Goal: Transaction & Acquisition: Purchase product/service

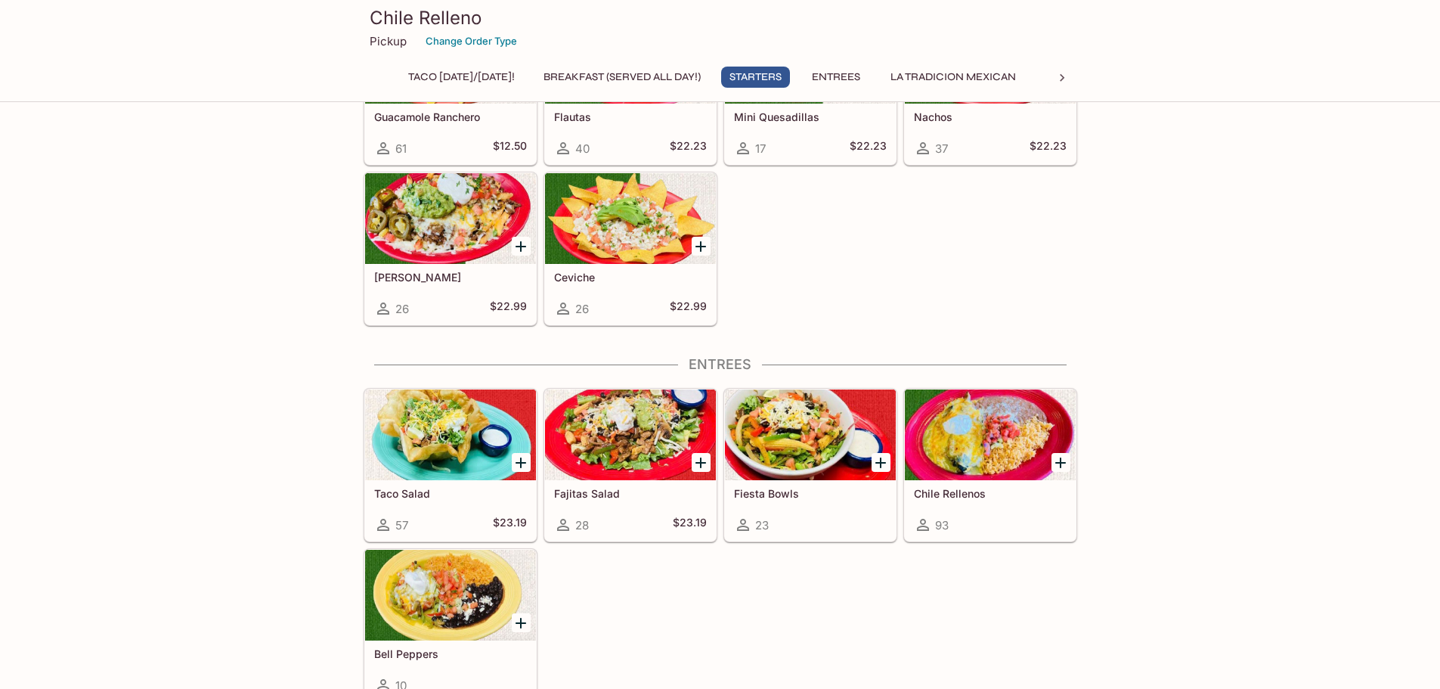
scroll to position [605, 0]
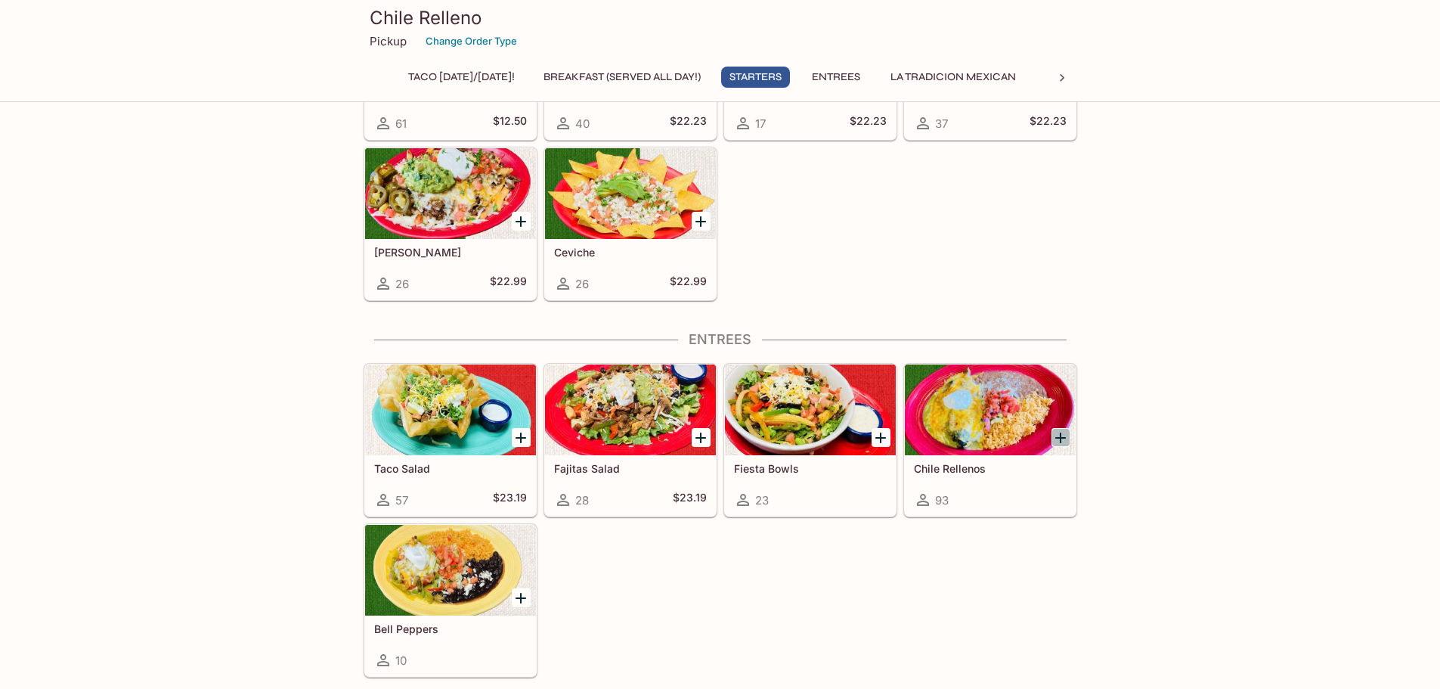
click at [1060, 443] on icon "Add Chile Rellenos" at bounding box center [1060, 438] width 18 height 18
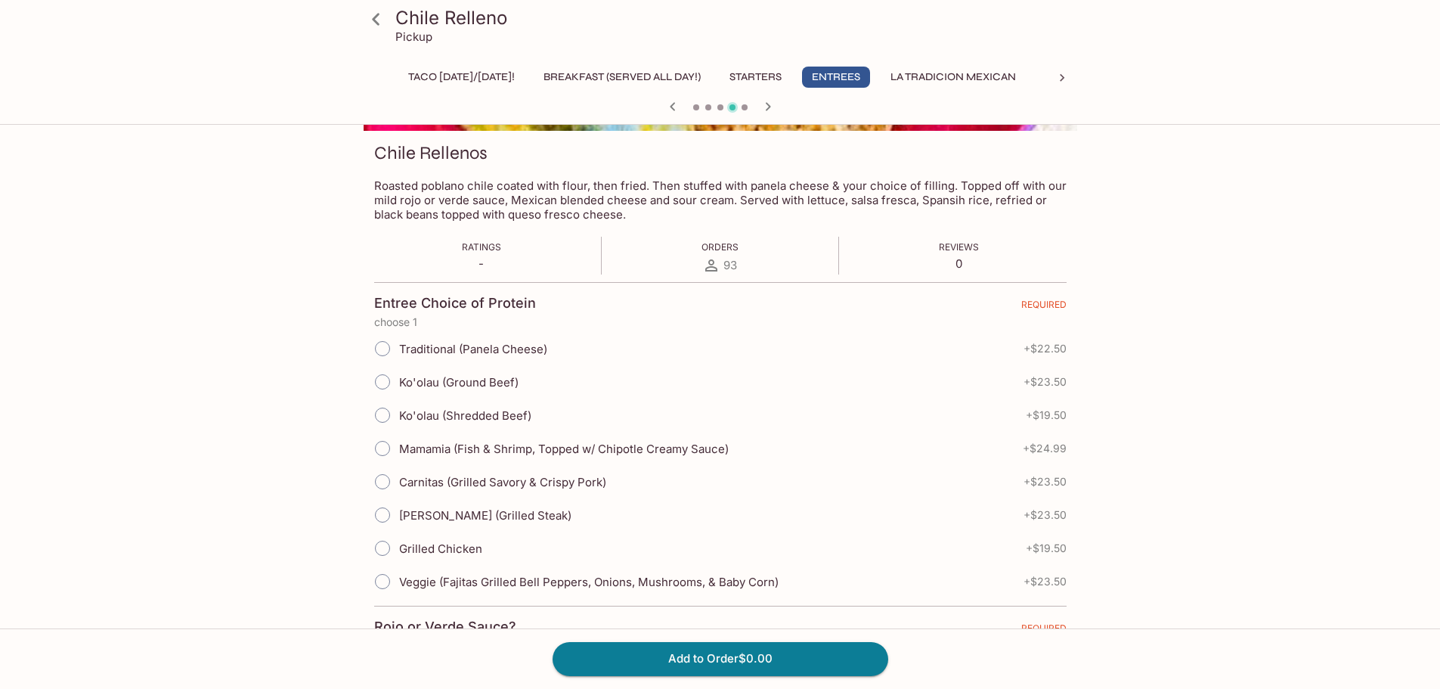
scroll to position [227, 0]
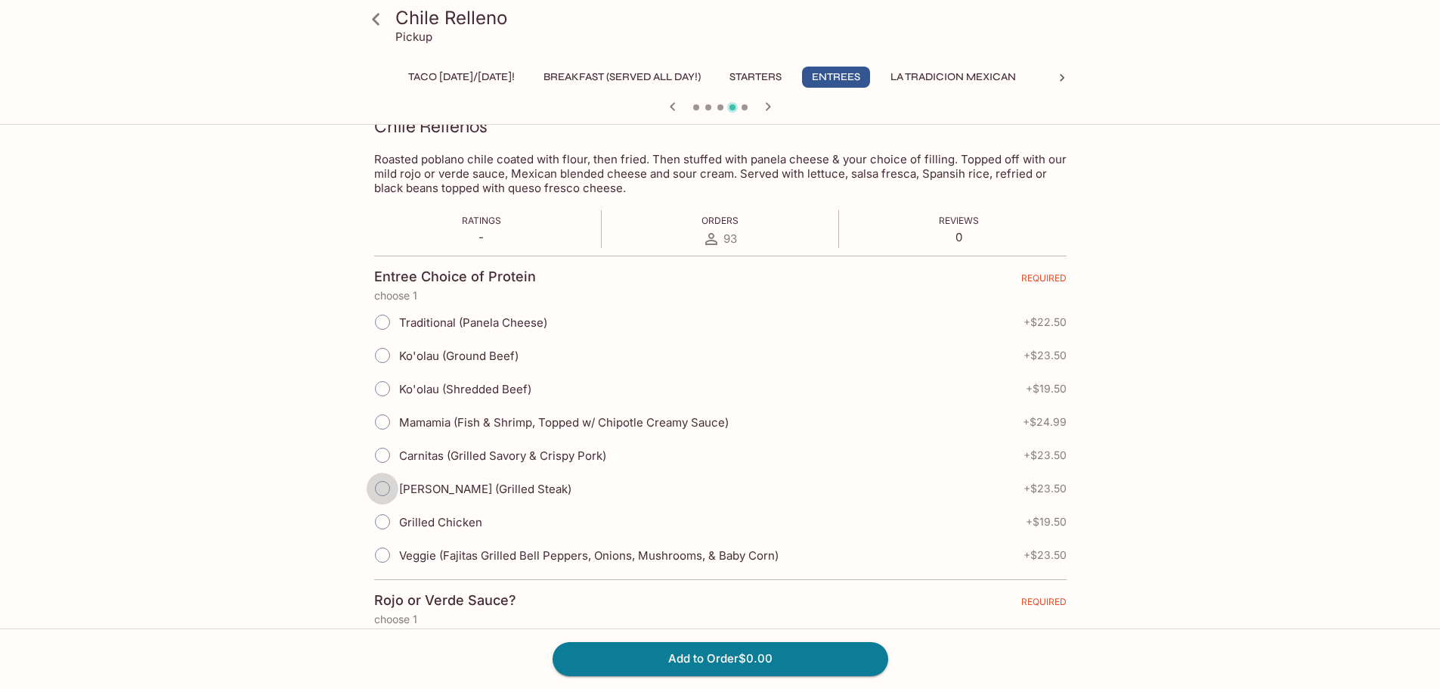
click at [385, 490] on input "[PERSON_NAME] (Grilled Steak)" at bounding box center [383, 488] width 32 height 32
radio input "true"
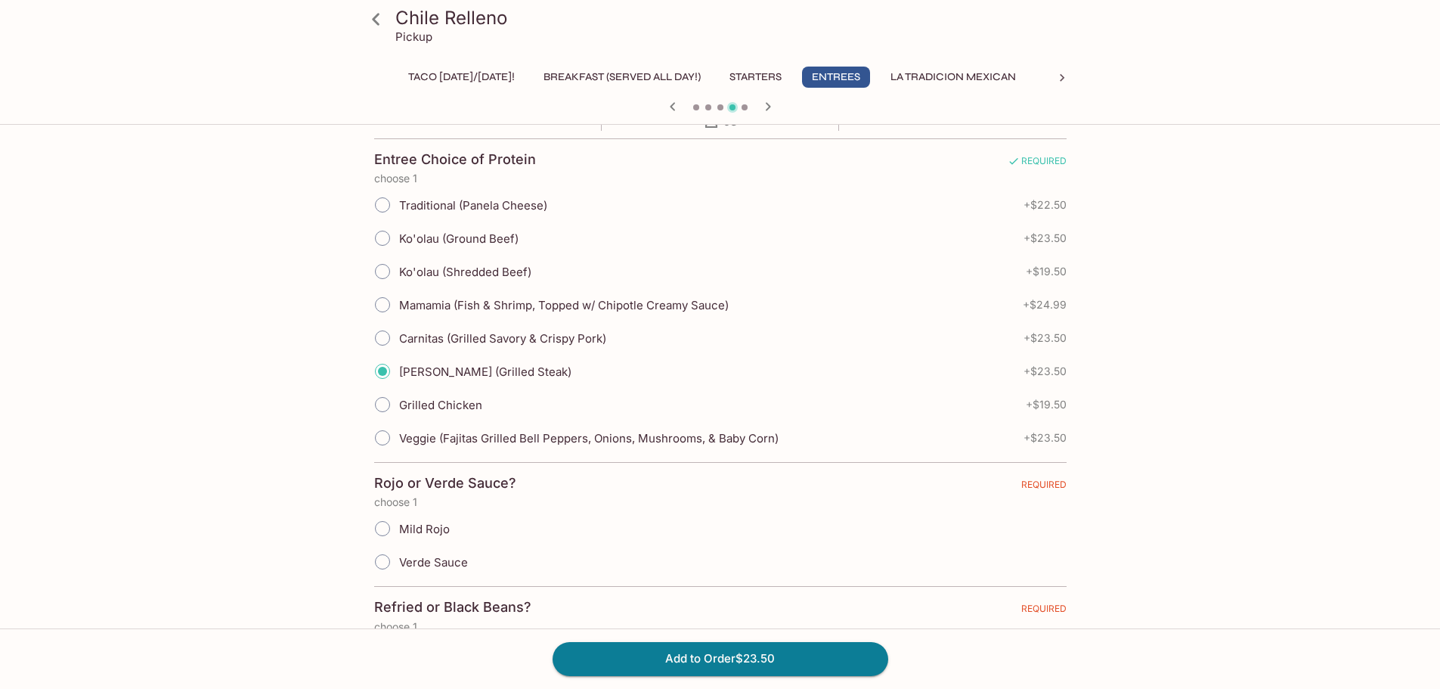
scroll to position [378, 0]
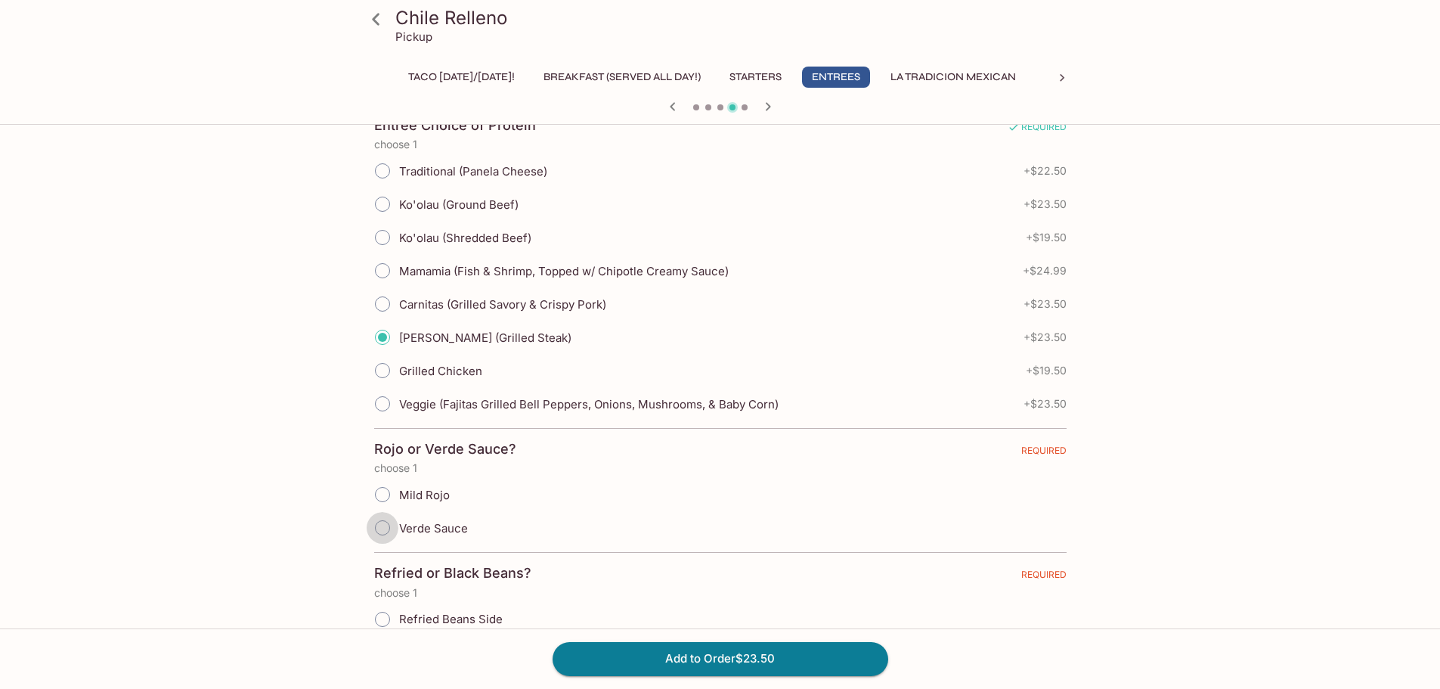
click at [380, 525] on input "Verde Sauce" at bounding box center [383, 528] width 32 height 32
radio input "true"
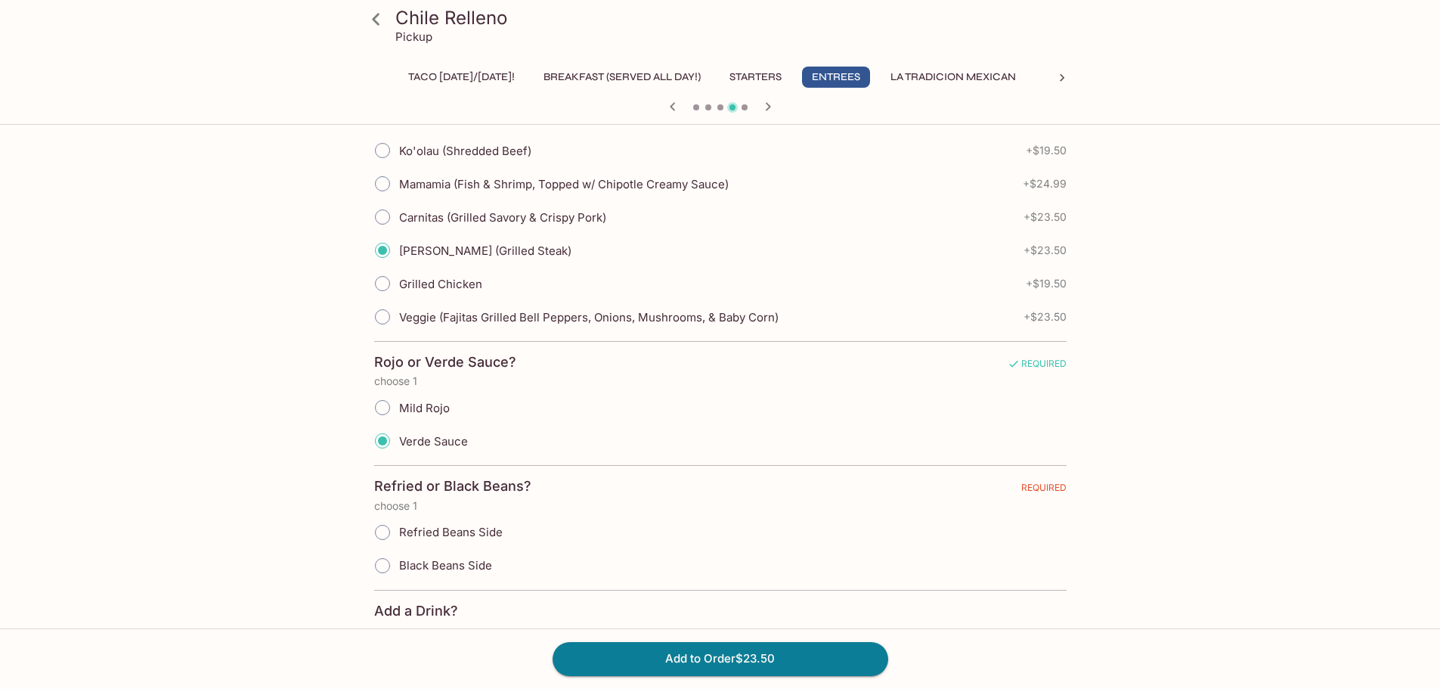
scroll to position [529, 0]
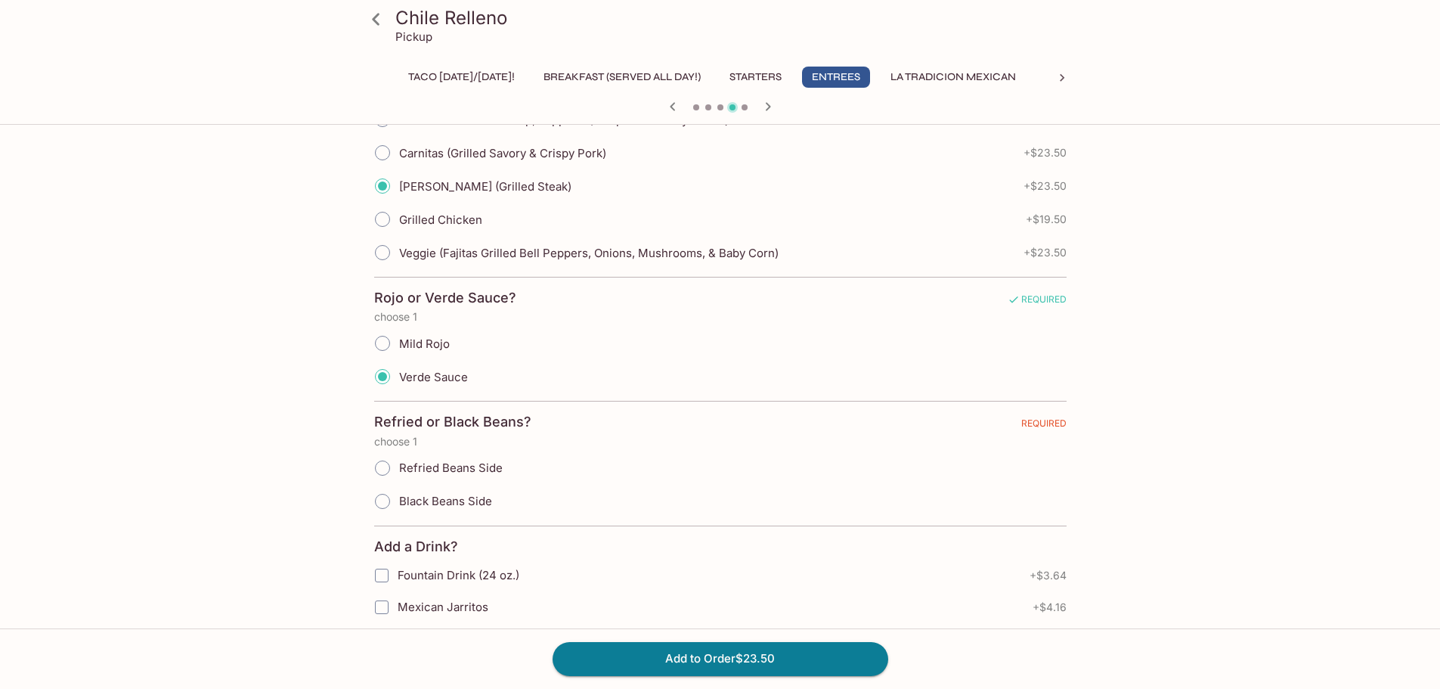
click at [388, 465] on input "Refried Beans Side" at bounding box center [383, 468] width 32 height 32
radio input "true"
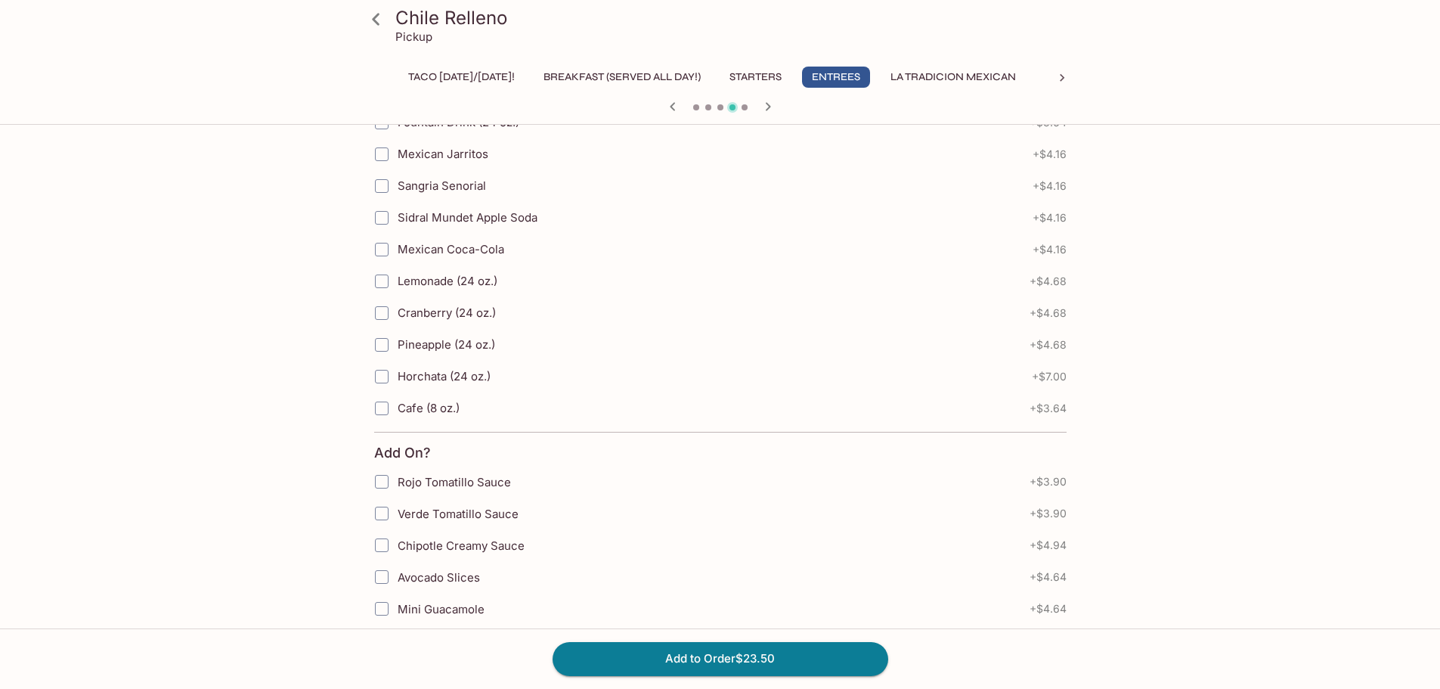
scroll to position [983, 0]
drag, startPoint x: 700, startPoint y: 651, endPoint x: 413, endPoint y: 665, distance: 286.8
click at [419, 672] on div "Add to Order $23.50" at bounding box center [720, 658] width 1440 height 60
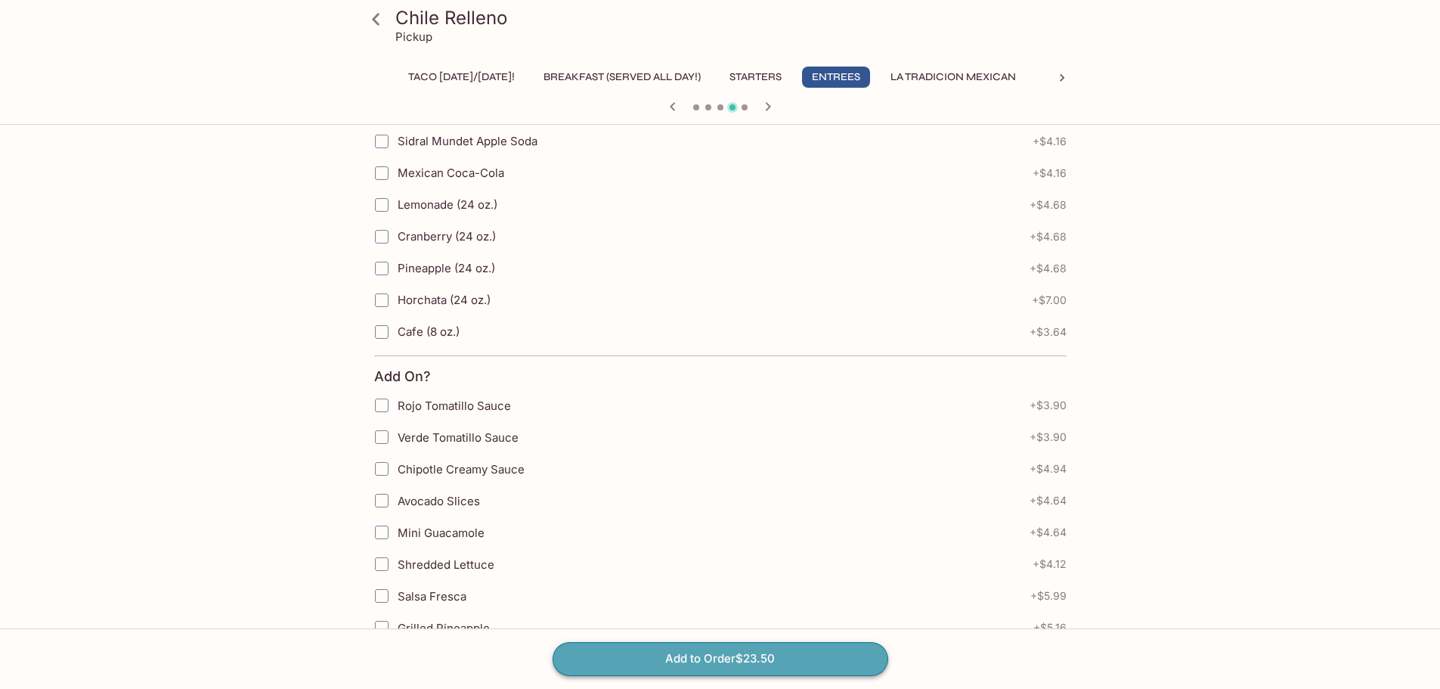
click at [721, 666] on button "Add to Order $23.50" at bounding box center [720, 658] width 336 height 33
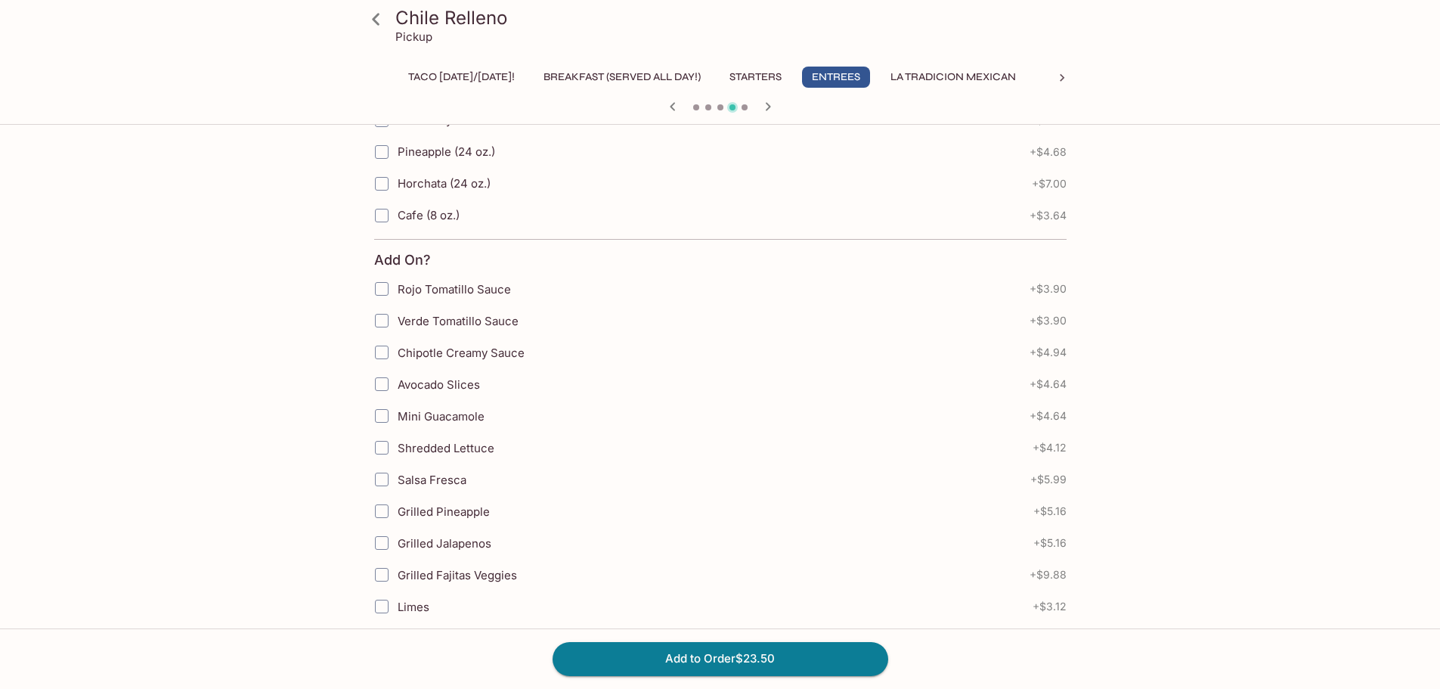
scroll to position [1285, 0]
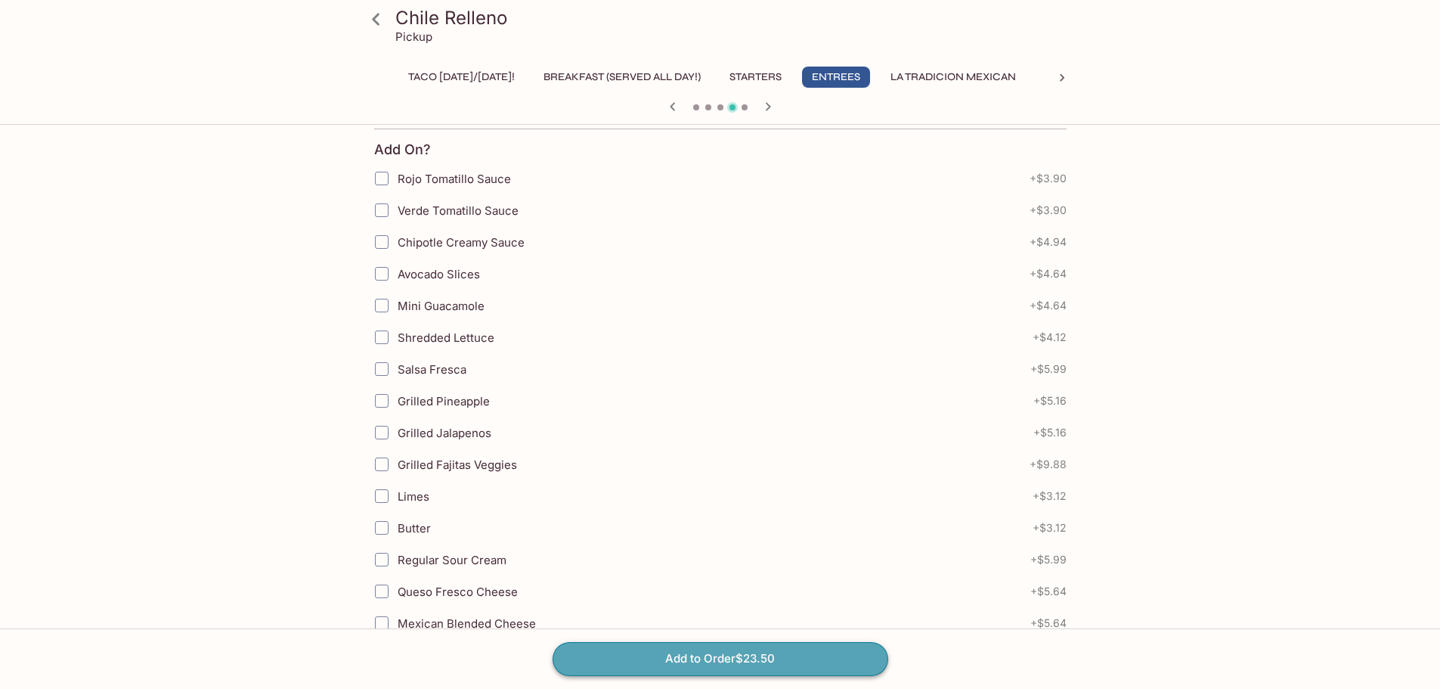
click at [664, 657] on button "Add to Order $23.50" at bounding box center [720, 658] width 336 height 33
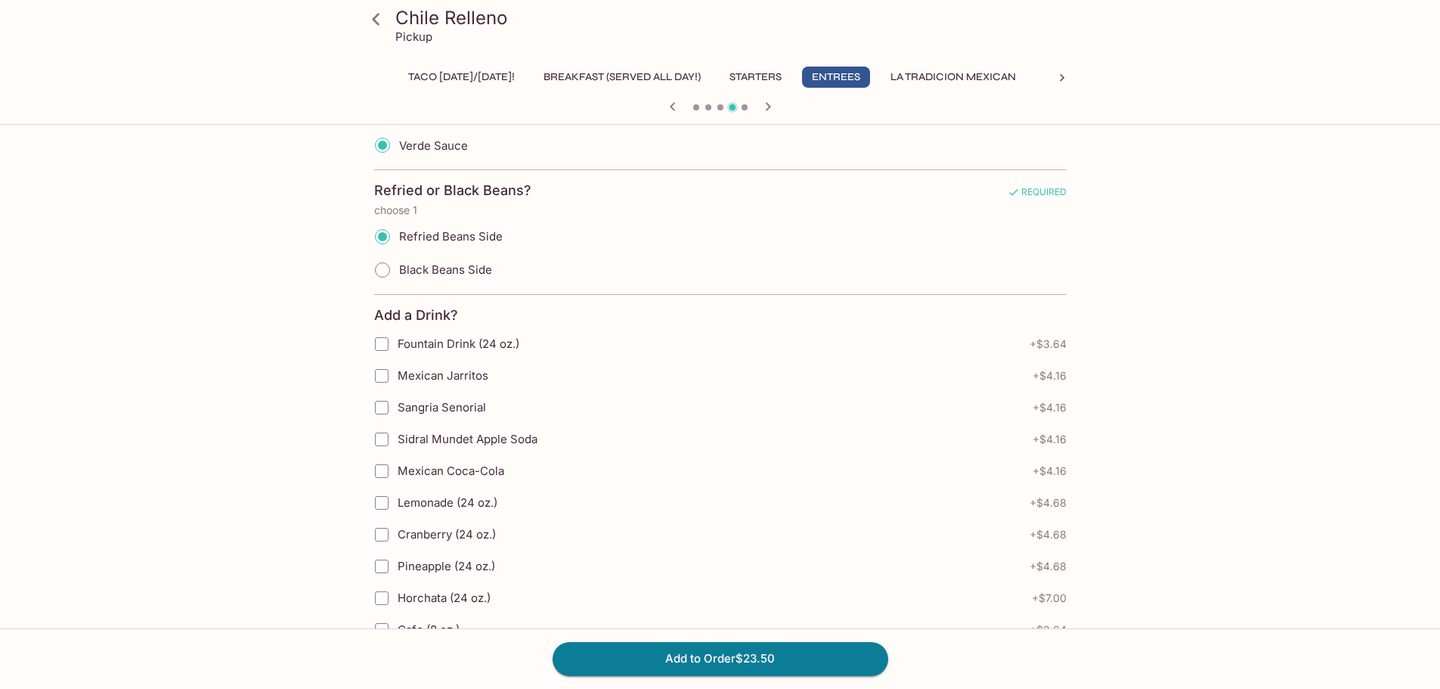
scroll to position [605, 0]
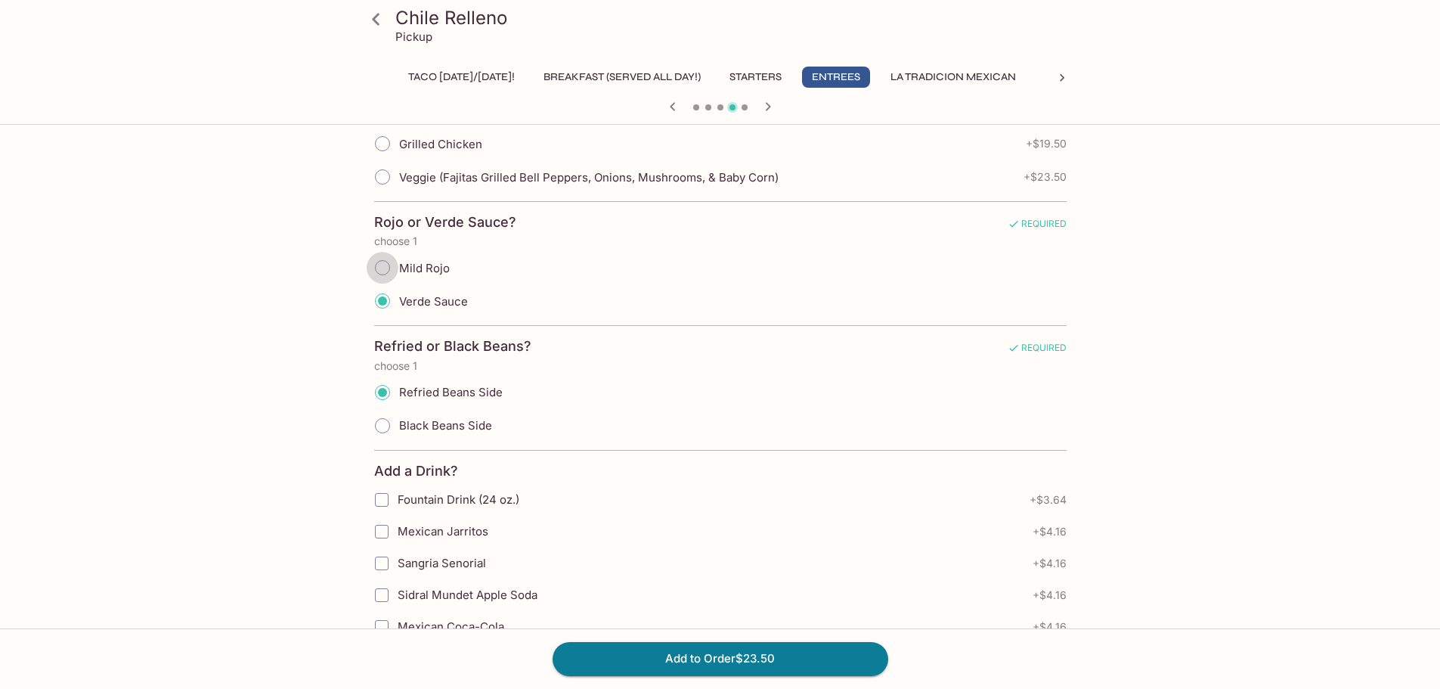
click at [382, 268] on input "Mild Rojo" at bounding box center [383, 268] width 32 height 32
click at [388, 265] on input "Mild Rojo" at bounding box center [383, 268] width 32 height 32
radio input "true"
click at [623, 660] on button "Add to Order $23.50" at bounding box center [720, 658] width 336 height 33
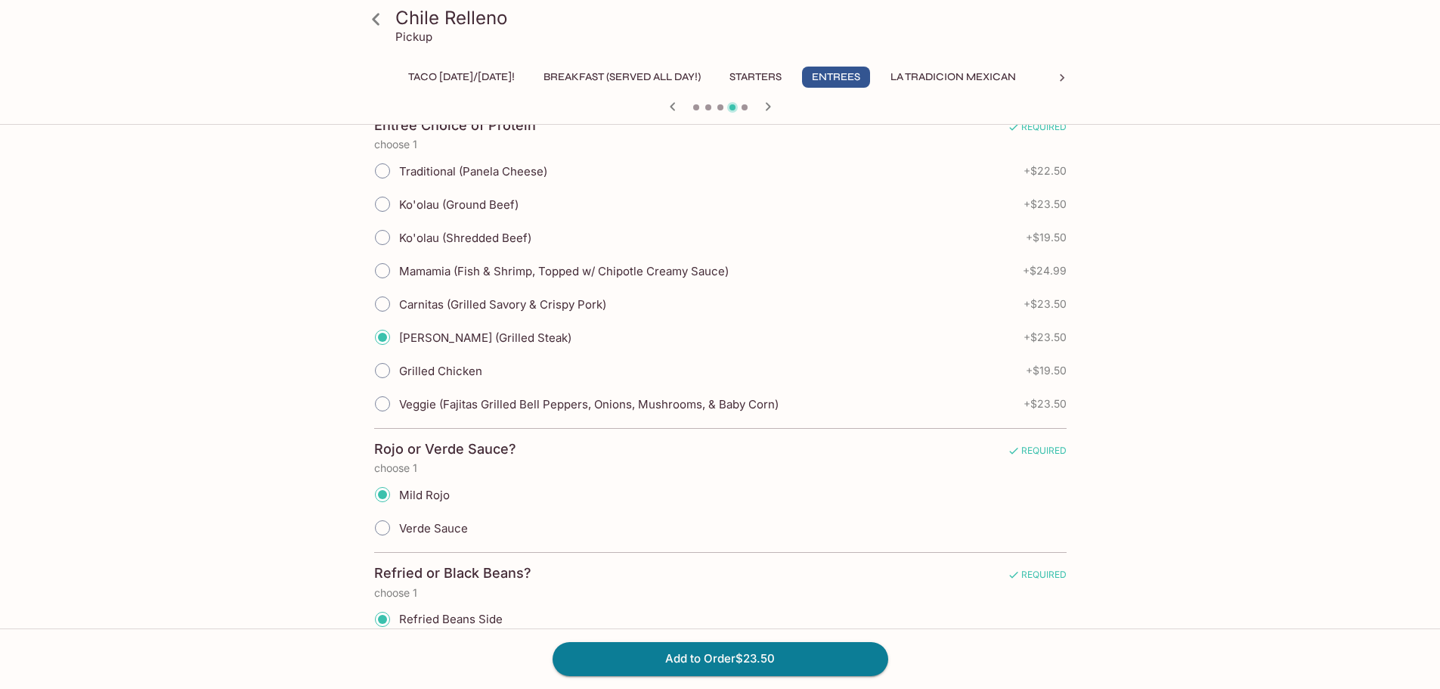
scroll to position [0, 0]
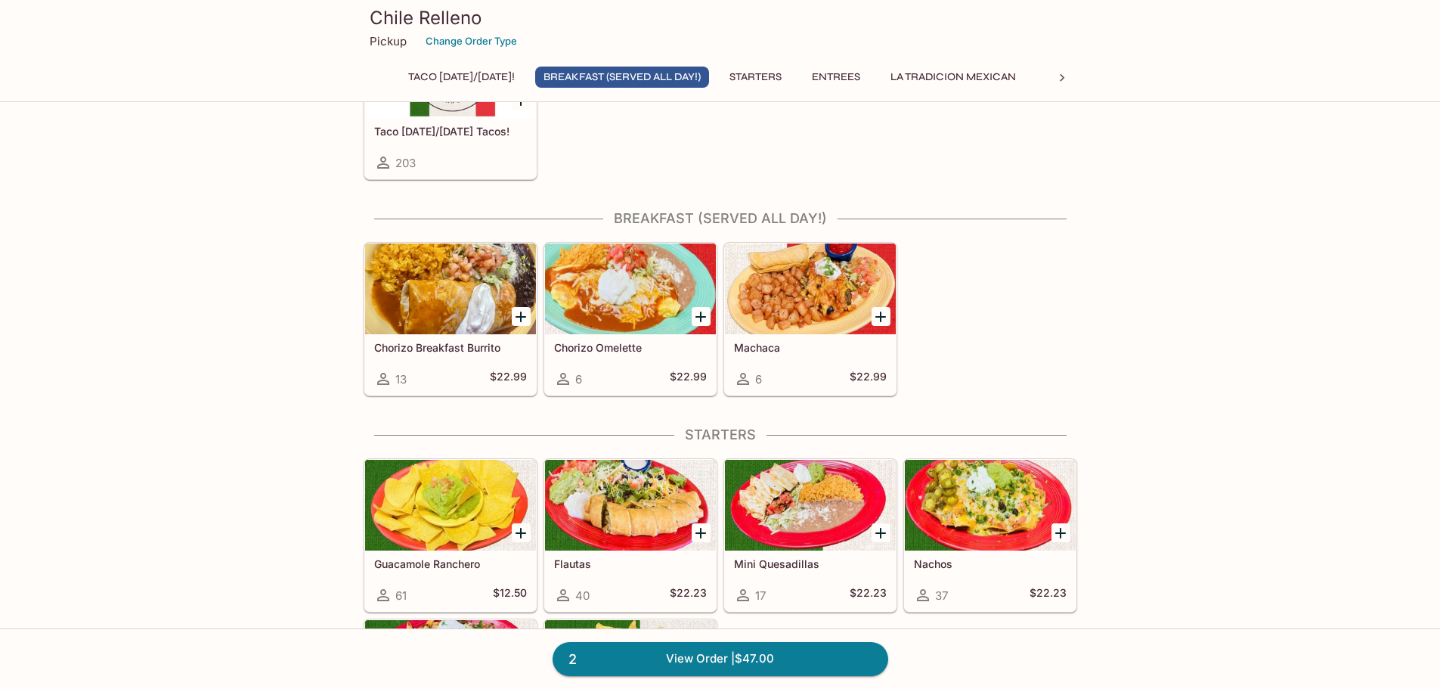
scroll to position [227, 0]
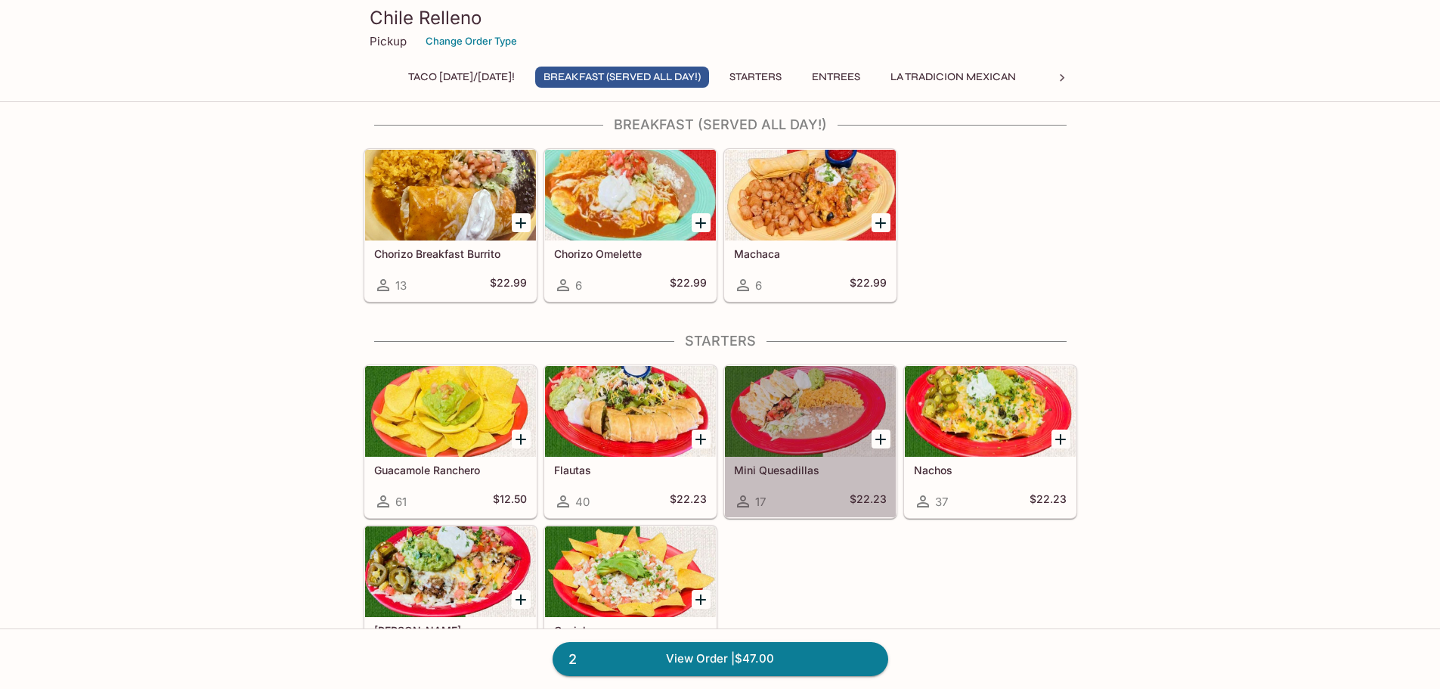
click at [821, 424] on div at bounding box center [810, 411] width 171 height 91
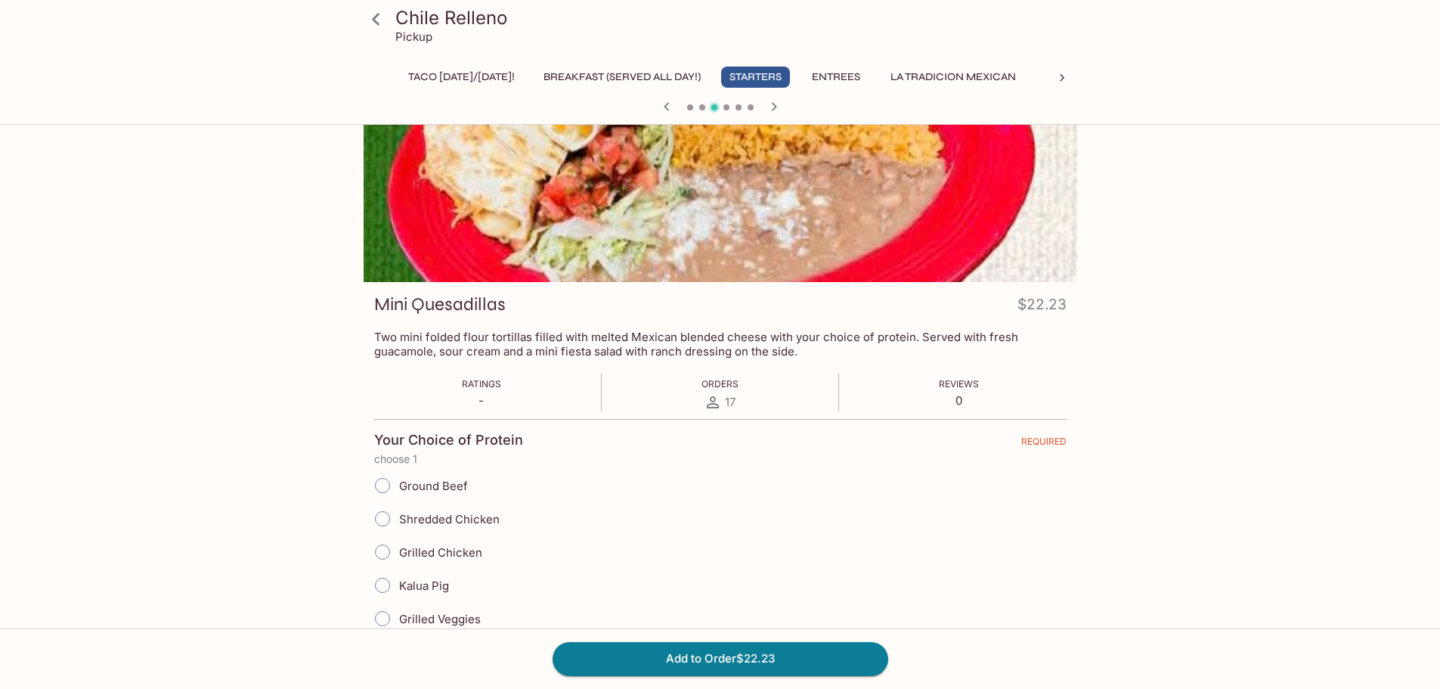
scroll to position [76, 0]
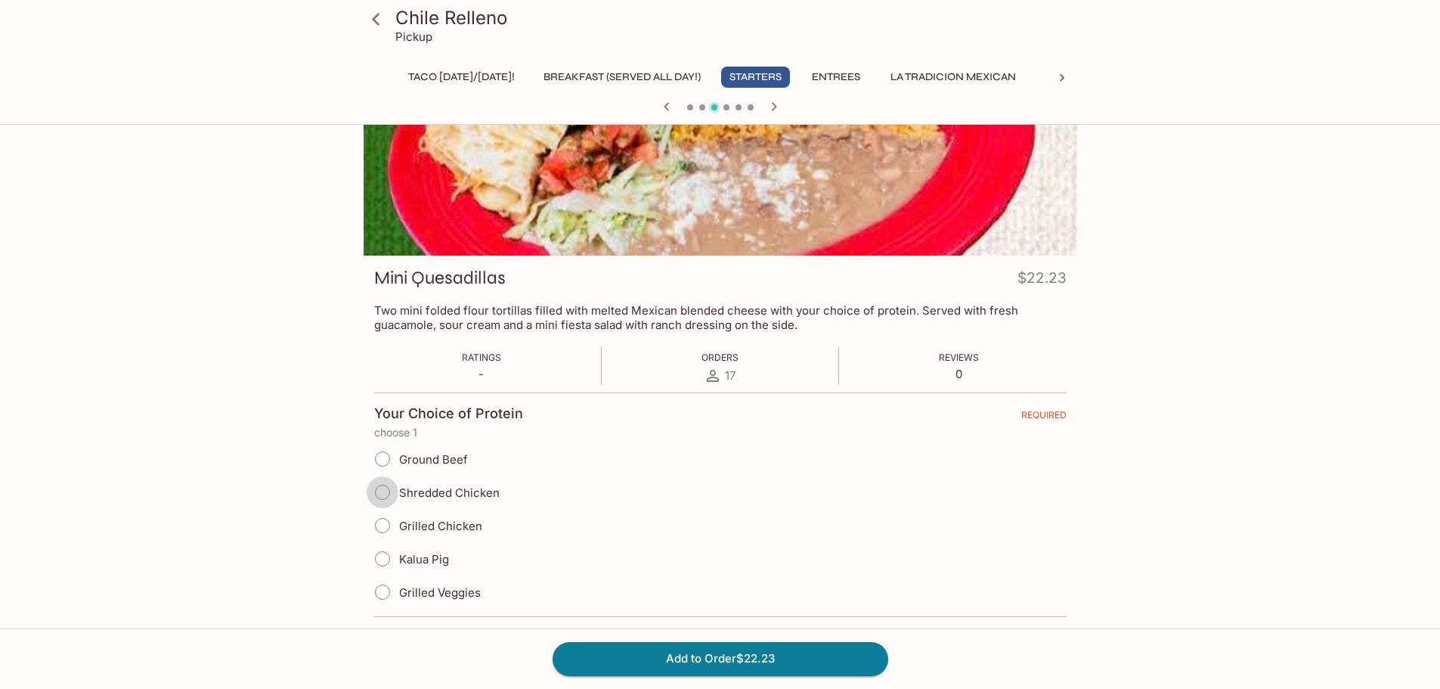
click at [378, 491] on input "Shredded Chicken" at bounding box center [383, 492] width 32 height 32
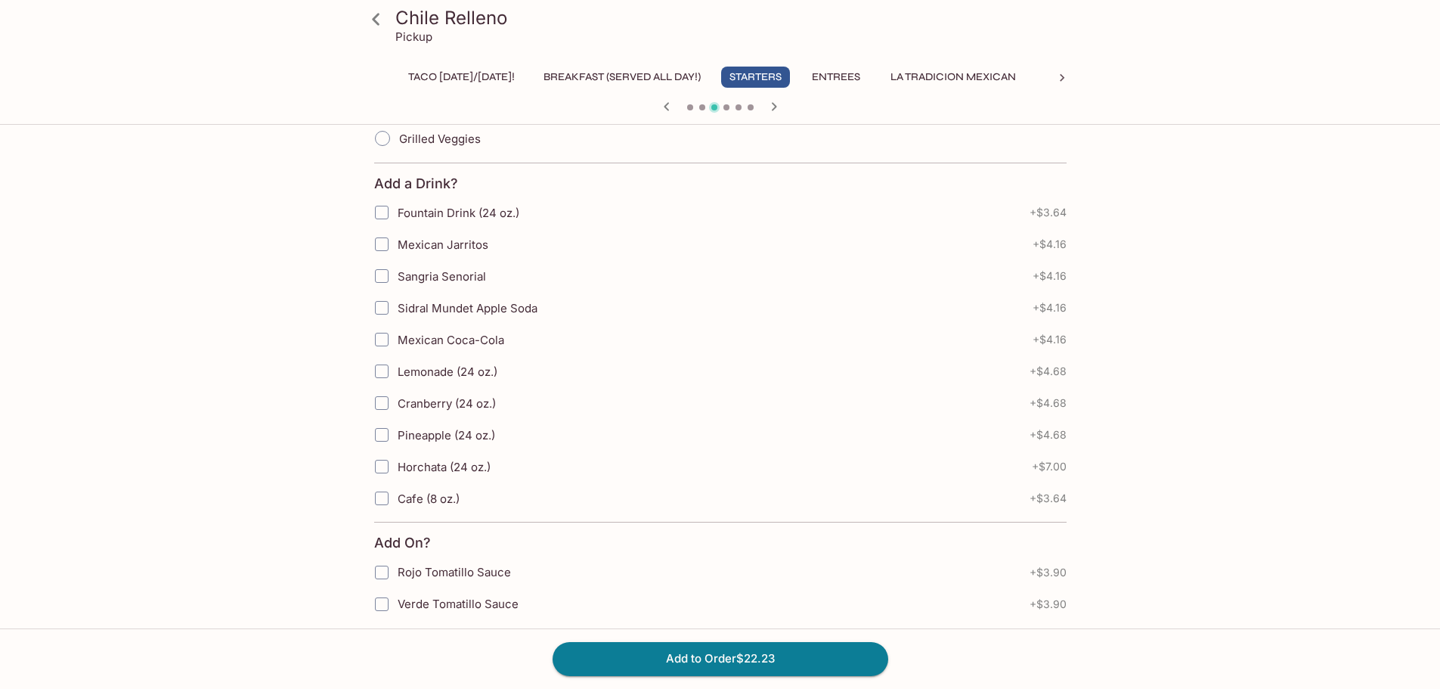
scroll to position [680, 0]
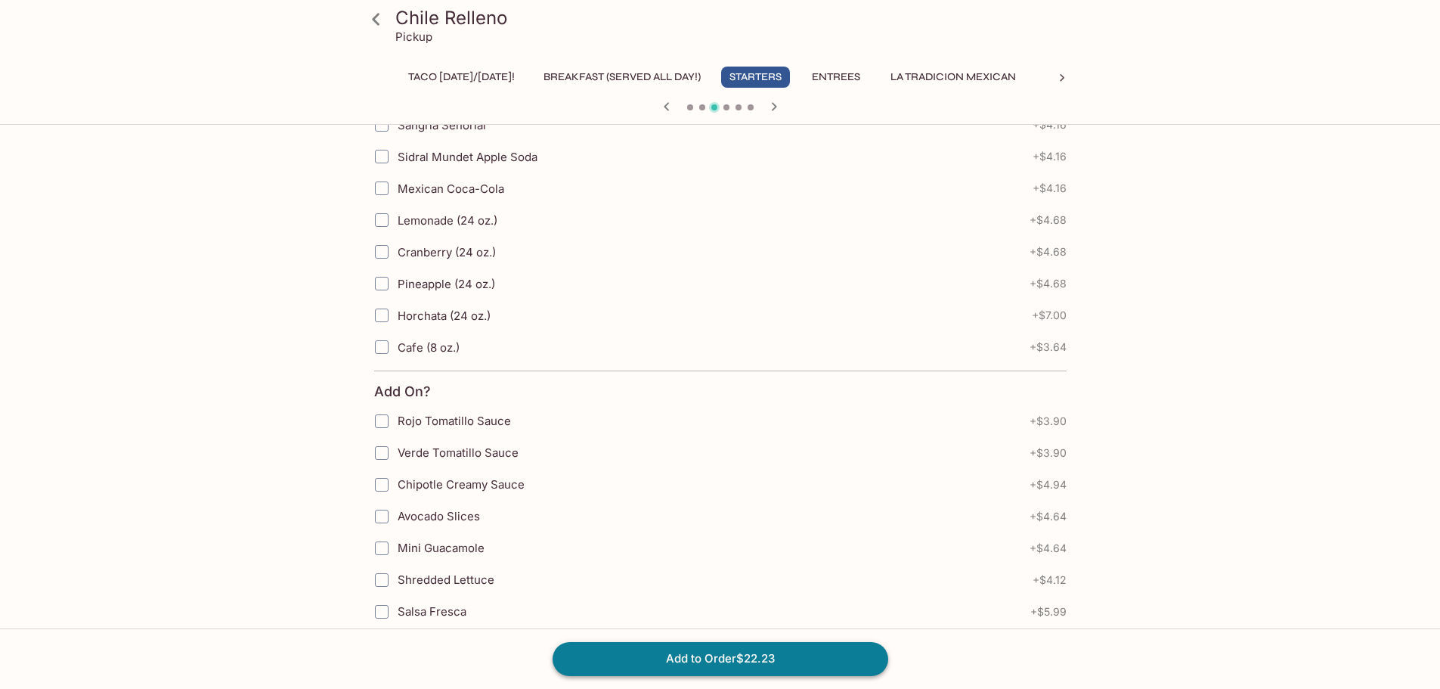
click at [781, 658] on button "Add to Order $22.23" at bounding box center [720, 658] width 336 height 33
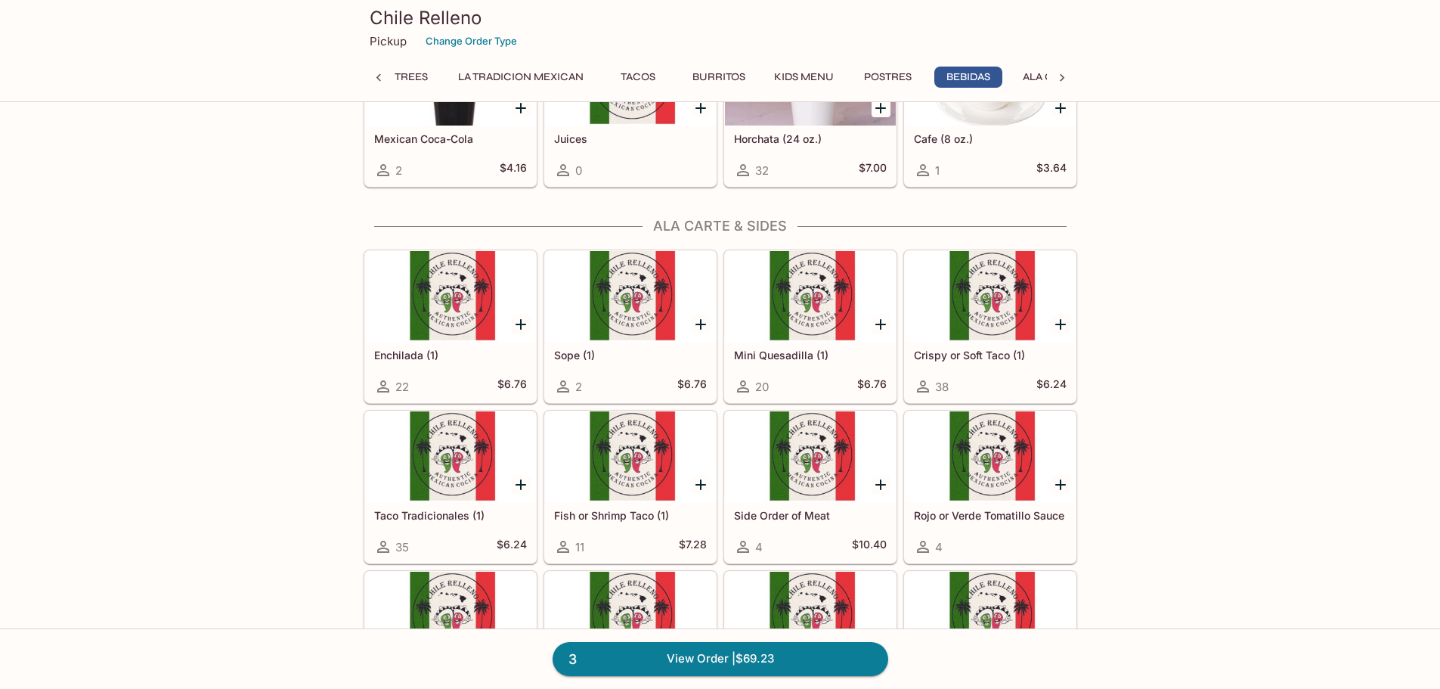
click at [877, 327] on icon "Add Mini Quesadilla (1)" at bounding box center [880, 324] width 18 height 18
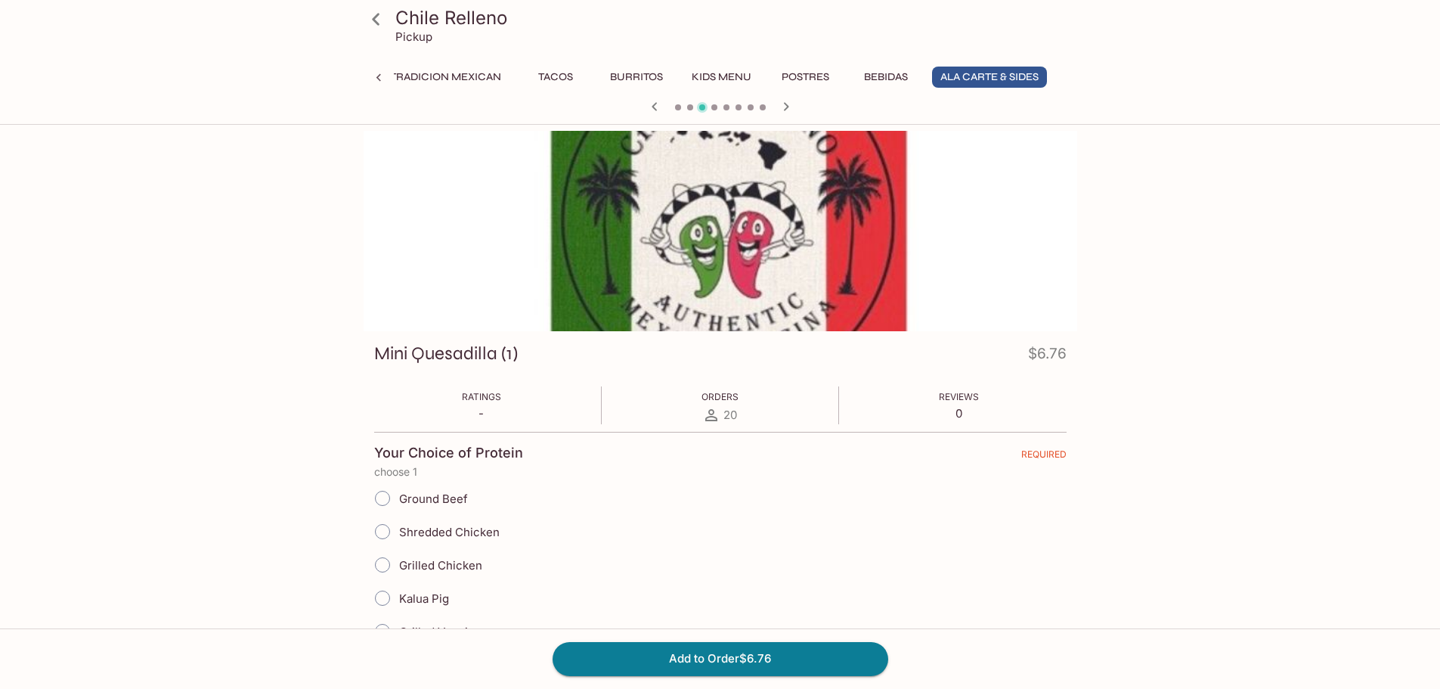
click at [383, 533] on input "Shredded Chicken" at bounding box center [383, 531] width 32 height 32
radio input "true"
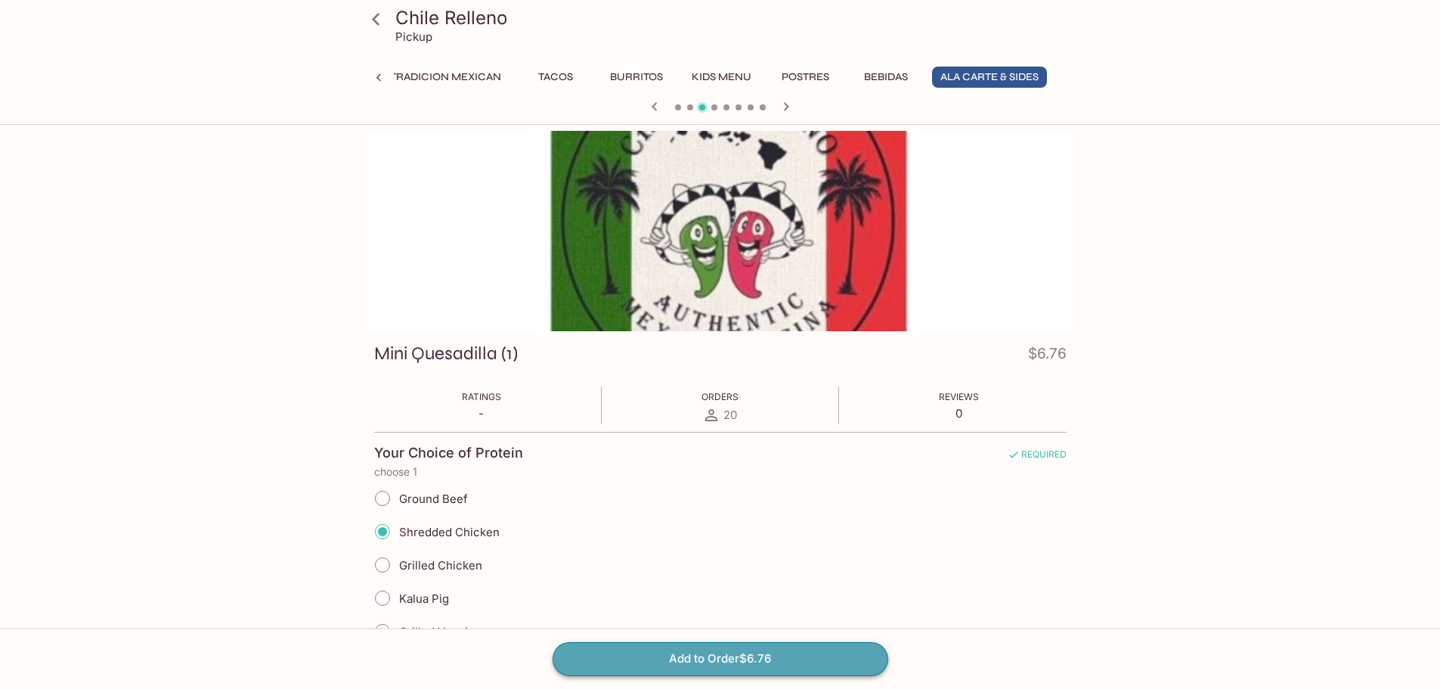
click at [699, 658] on button "Add to Order $6.76" at bounding box center [720, 658] width 336 height 33
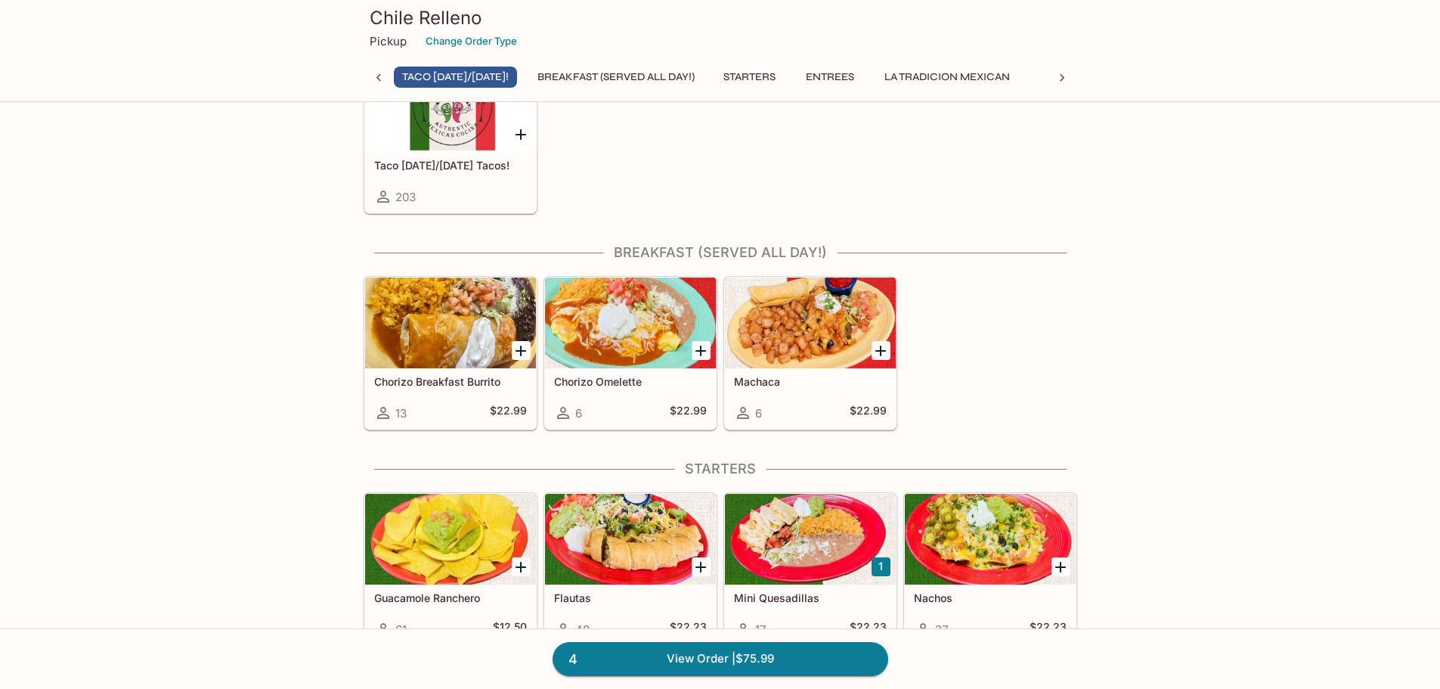
click at [657, 540] on div at bounding box center [630, 539] width 171 height 91
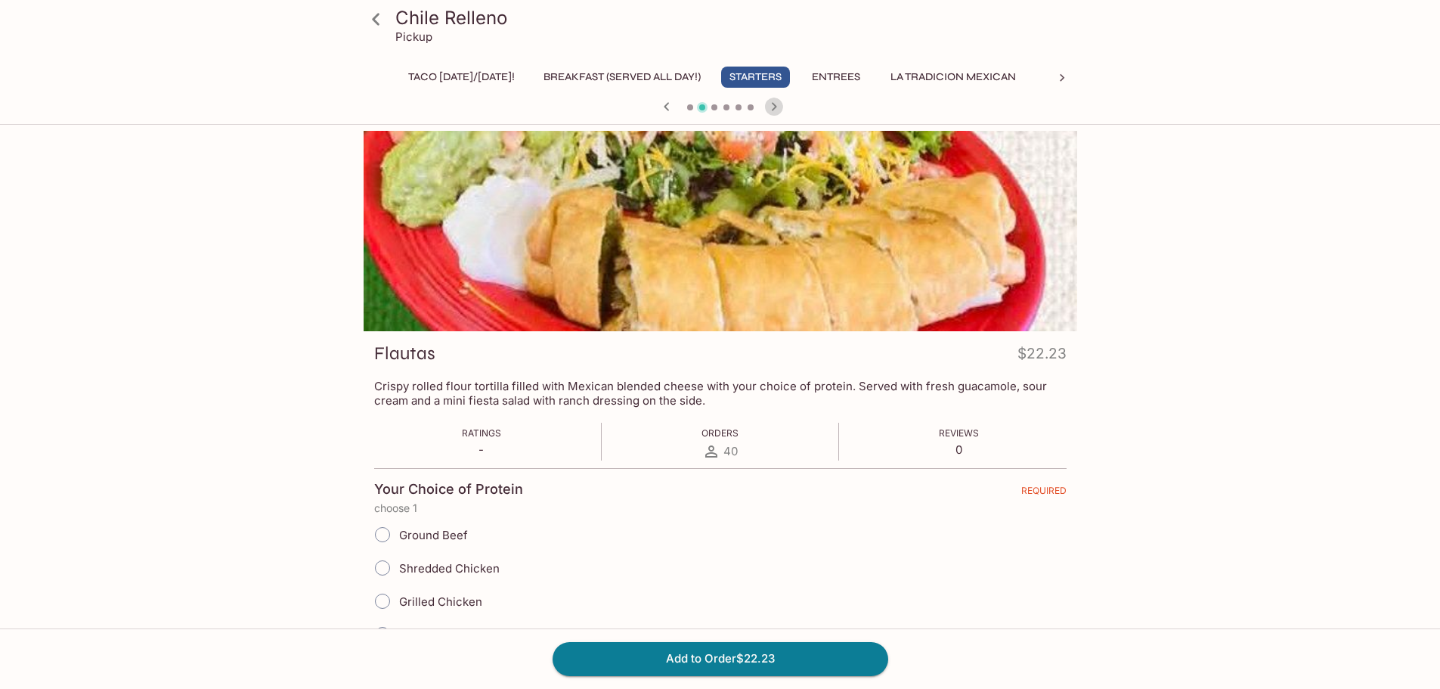
click at [780, 110] on icon "button" at bounding box center [774, 106] width 18 height 18
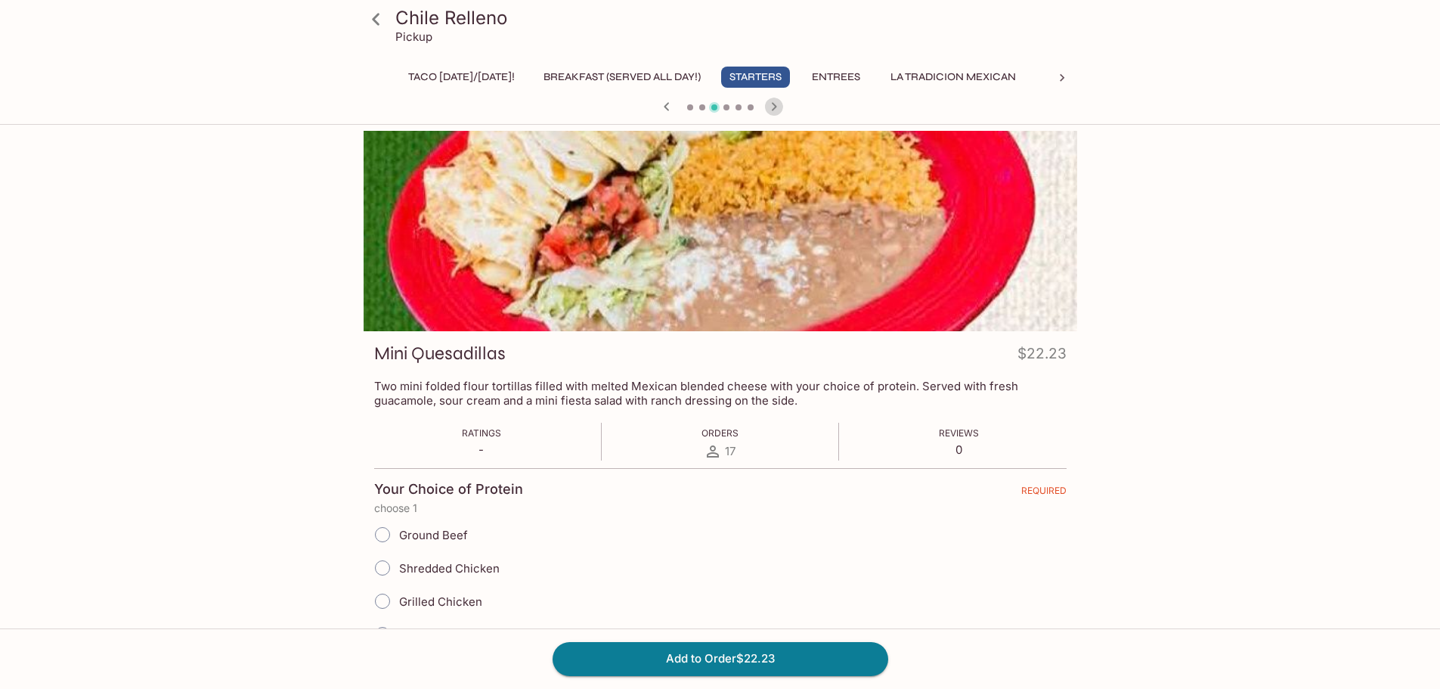
click at [779, 110] on icon "button" at bounding box center [774, 106] width 18 height 18
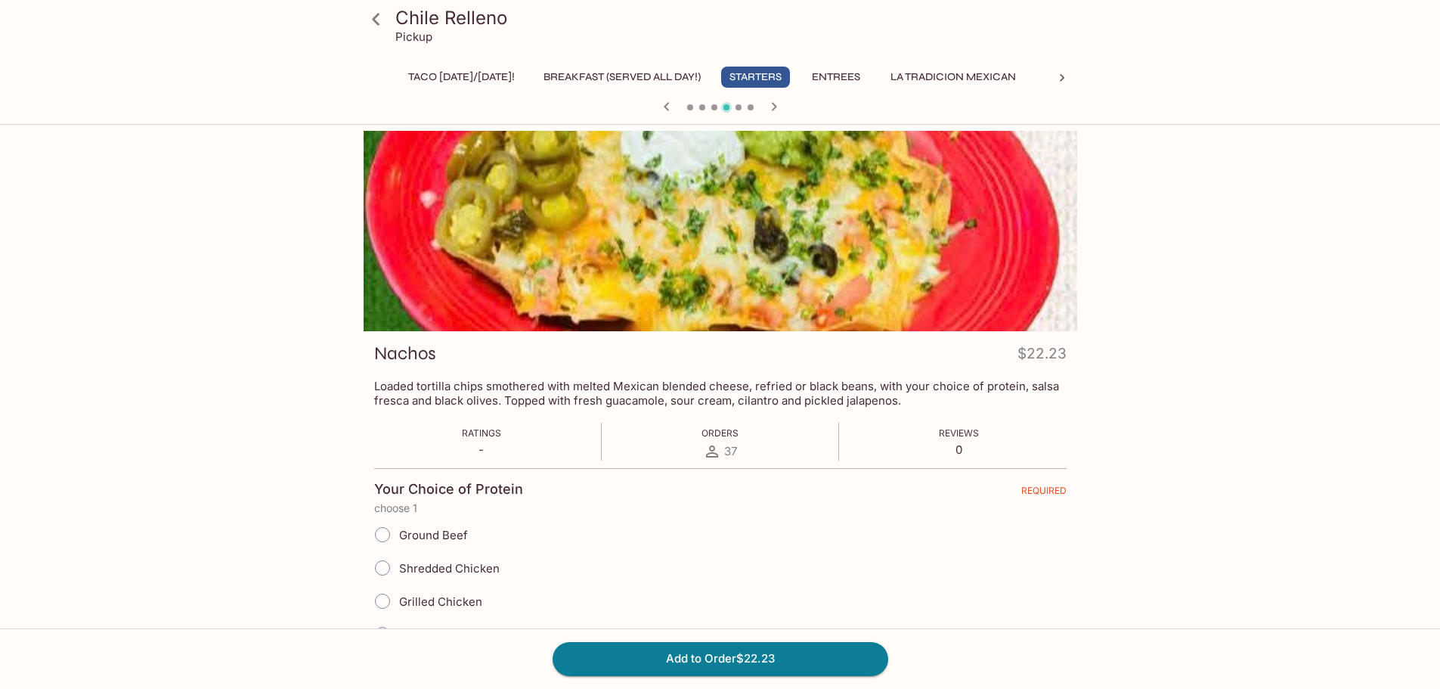
click at [465, 19] on h3 "Chile Relleno" at bounding box center [733, 17] width 676 height 23
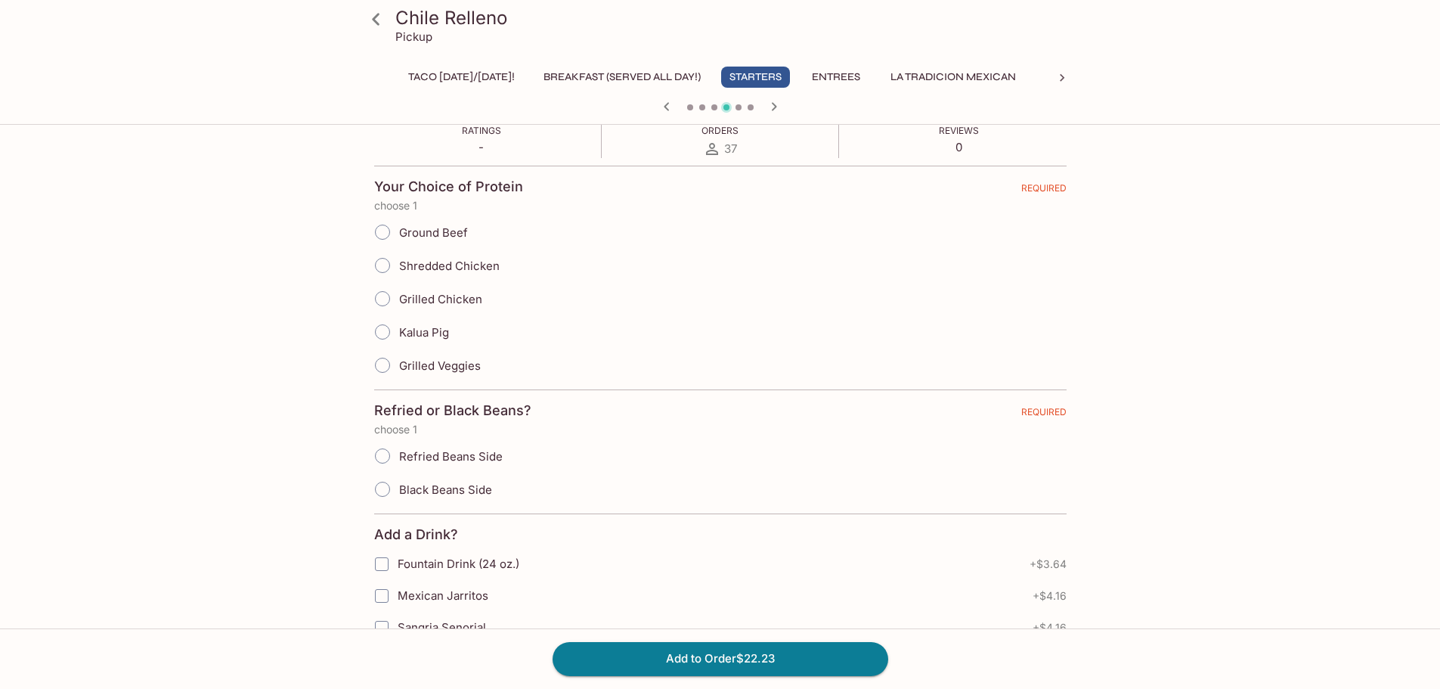
click at [420, 25] on h3 "Chile Relleno" at bounding box center [733, 17] width 676 height 23
click at [372, 22] on icon at bounding box center [376, 19] width 26 height 26
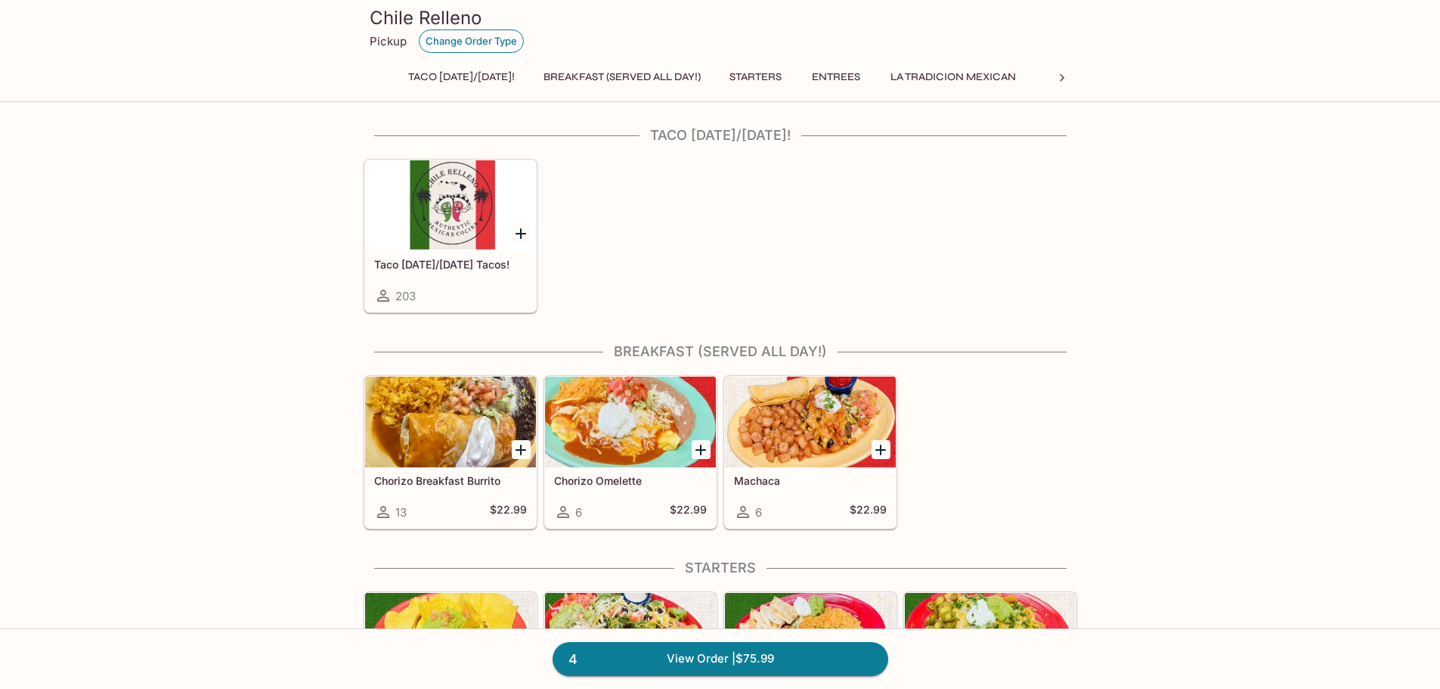
click at [492, 45] on button "Change Order Type" at bounding box center [471, 40] width 105 height 23
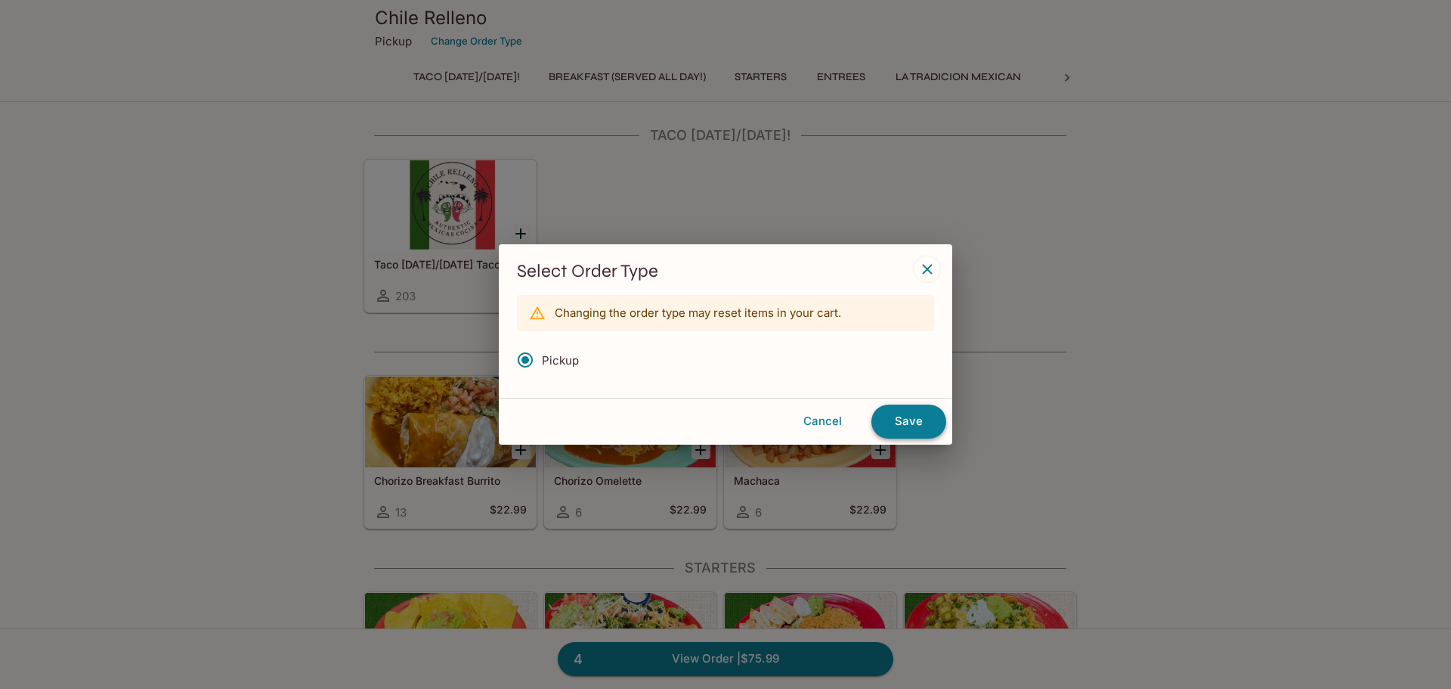
click at [899, 411] on button "Save" at bounding box center [908, 420] width 75 height 33
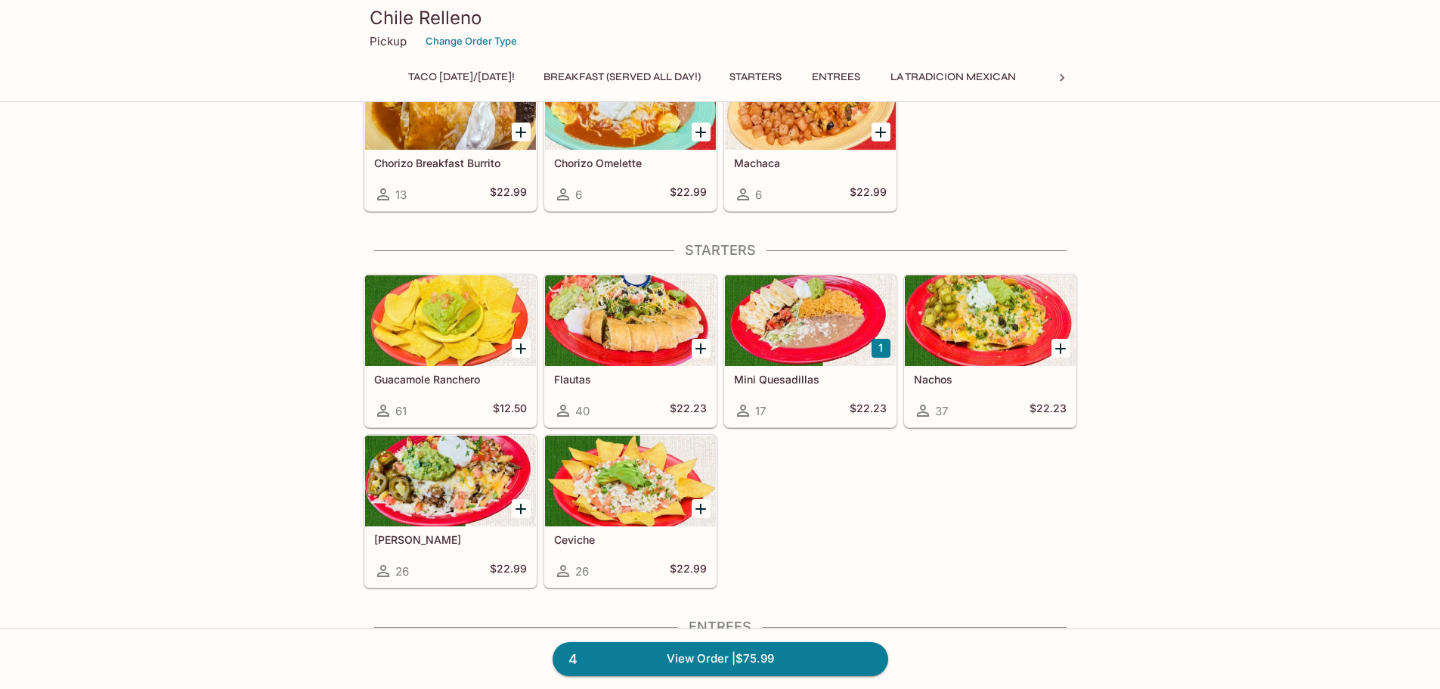
scroll to position [378, 0]
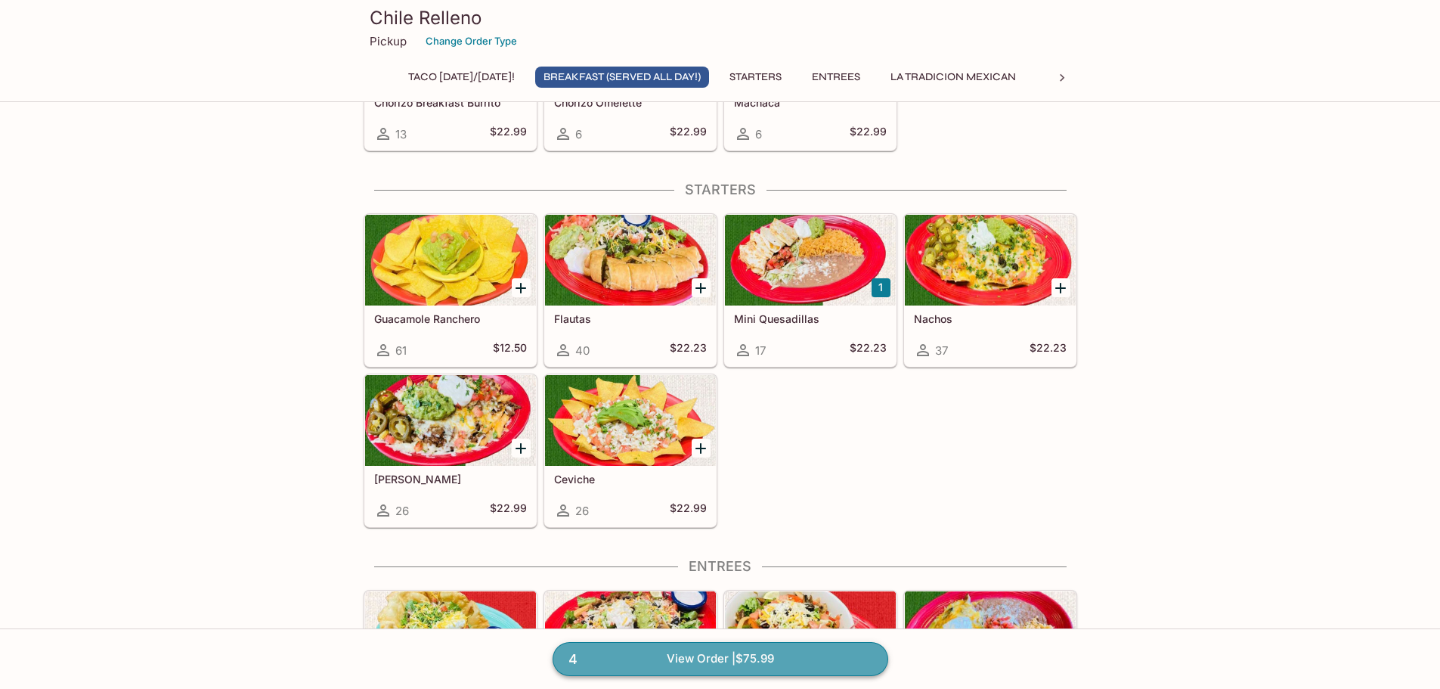
click at [707, 661] on link "4 View Order | $75.99" at bounding box center [720, 658] width 336 height 33
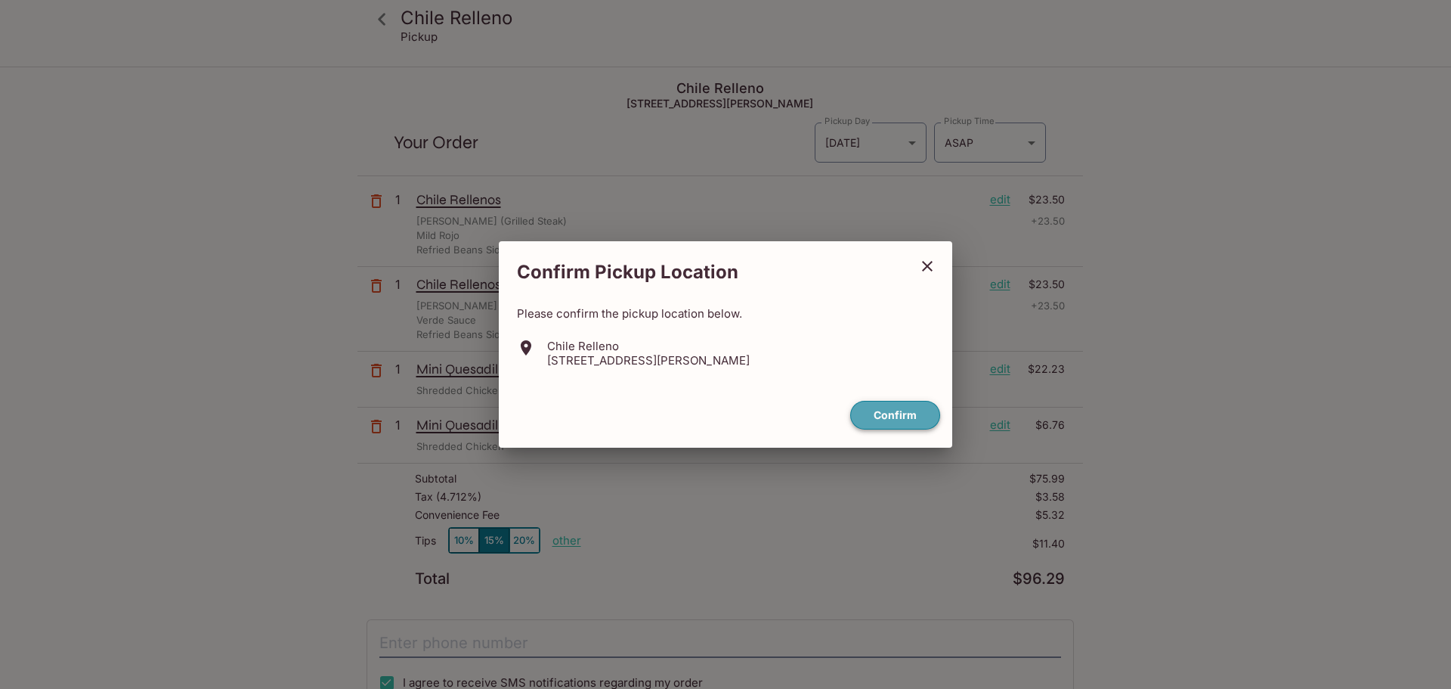
click at [873, 426] on button "Confirm" at bounding box center [895, 415] width 90 height 29
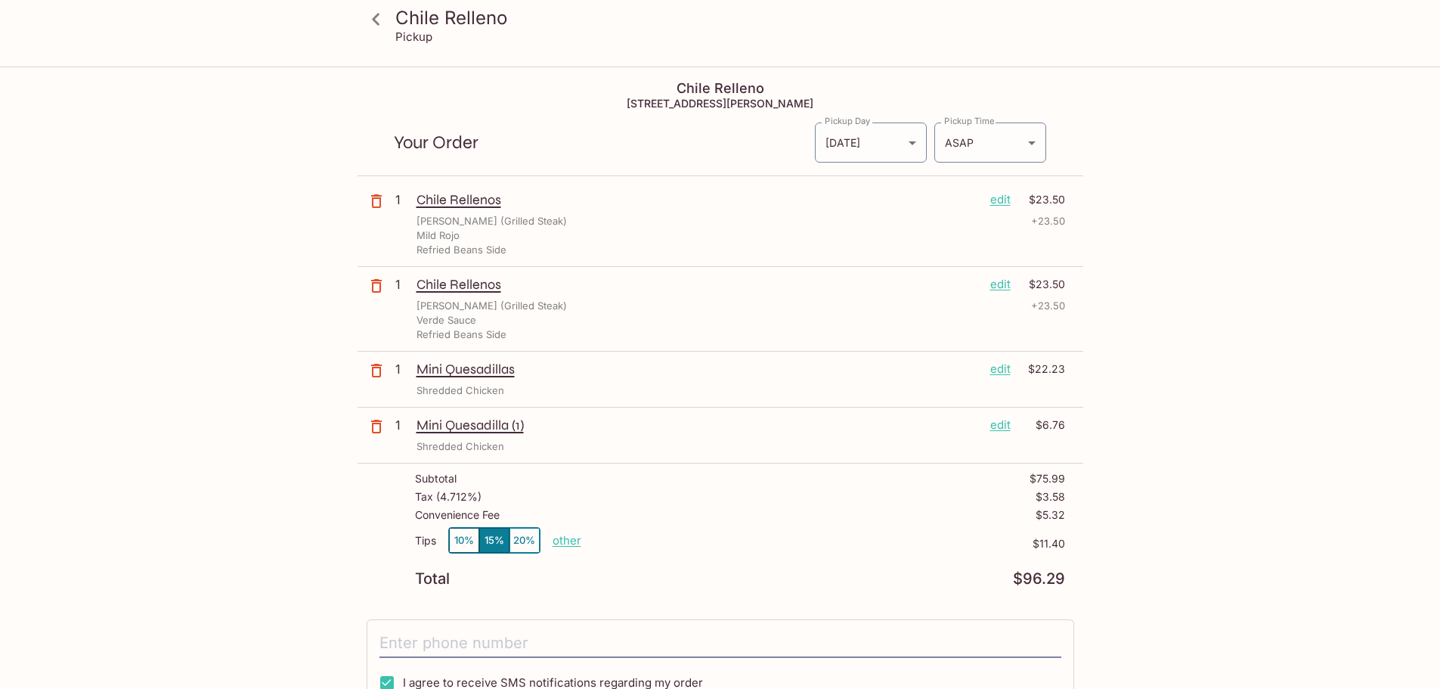
drag, startPoint x: 372, startPoint y: 417, endPoint x: 317, endPoint y: 333, distance: 100.0
click at [317, 333] on div "[GEOGRAPHIC_DATA] Relleno Pickup [GEOGRAPHIC_DATA] Relleno [STREET_ADDRESS] You…" at bounding box center [720, 506] width 967 height 877
click at [383, 370] on icon "button" at bounding box center [376, 370] width 18 height 18
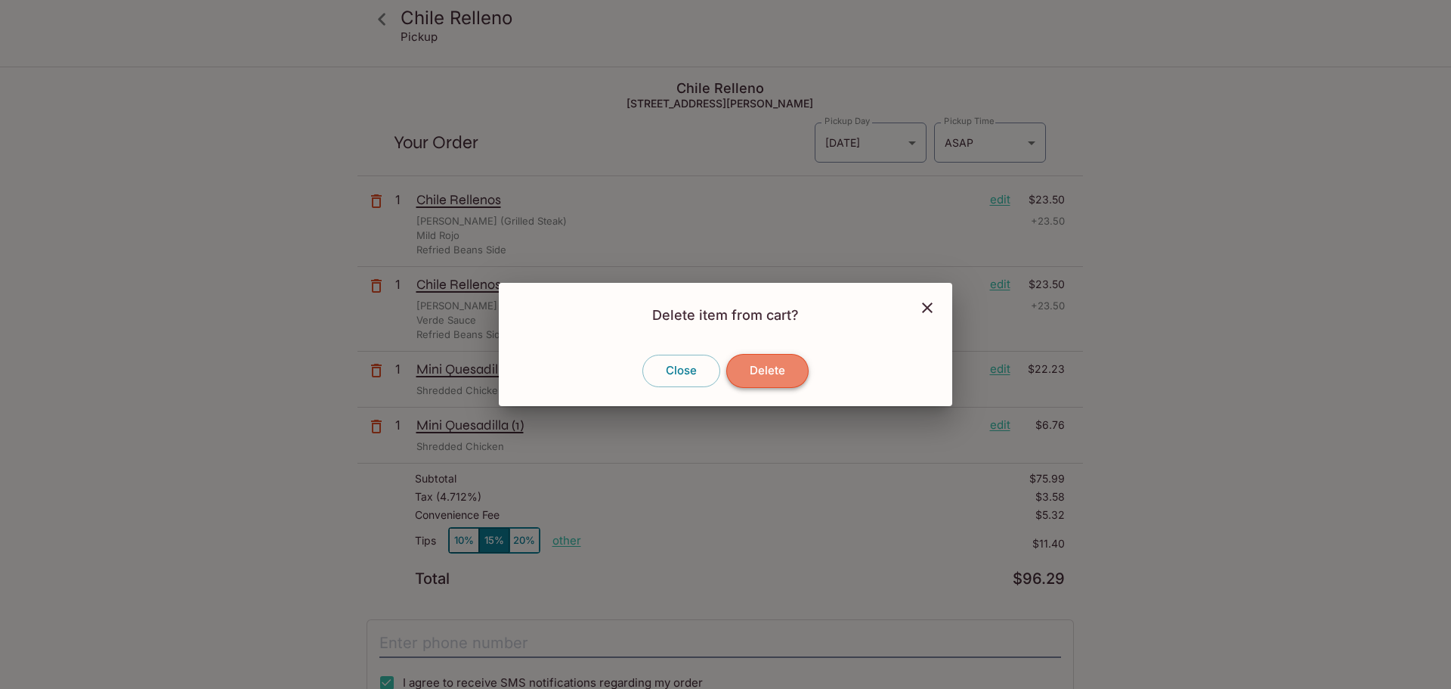
click at [762, 361] on button "Delete" at bounding box center [767, 370] width 82 height 33
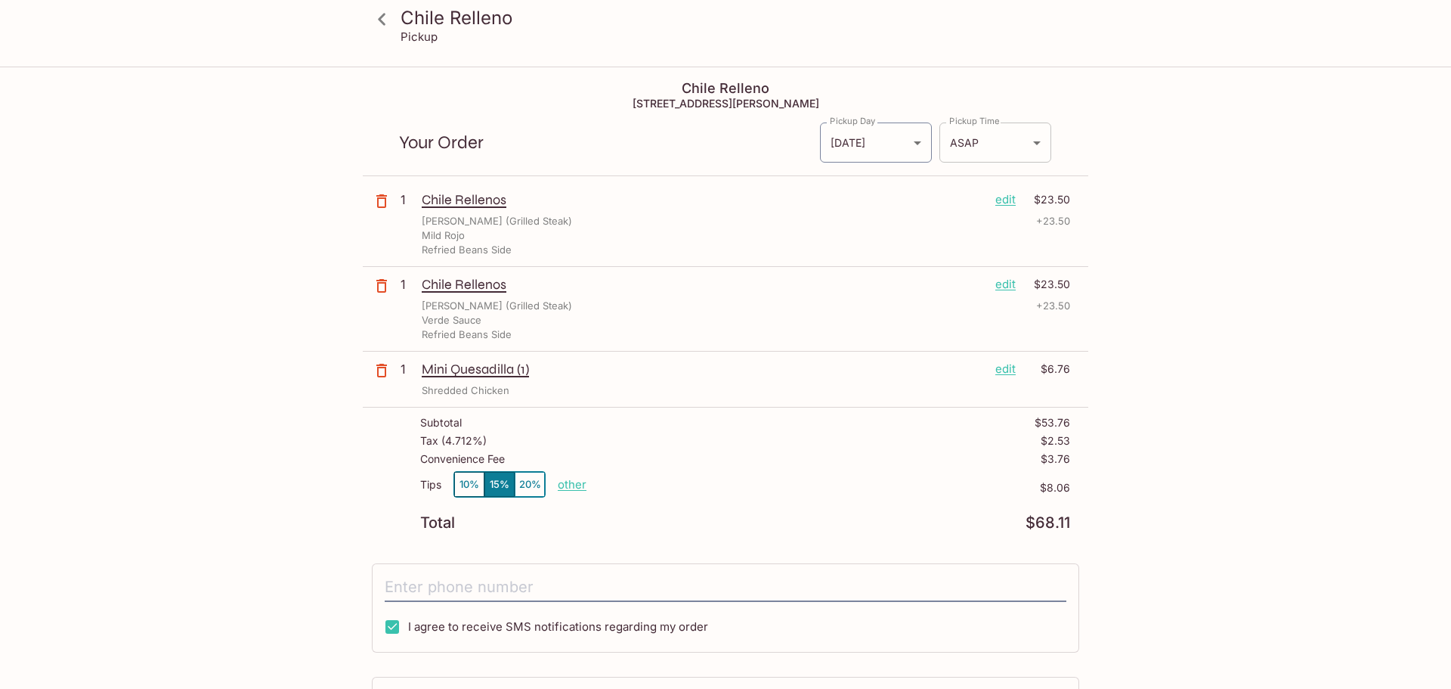
click at [1002, 130] on body "[GEOGRAPHIC_DATA] Relleno Pickup [GEOGRAPHIC_DATA] Relleno [STREET_ADDRESS] You…" at bounding box center [725, 412] width 1451 height 689
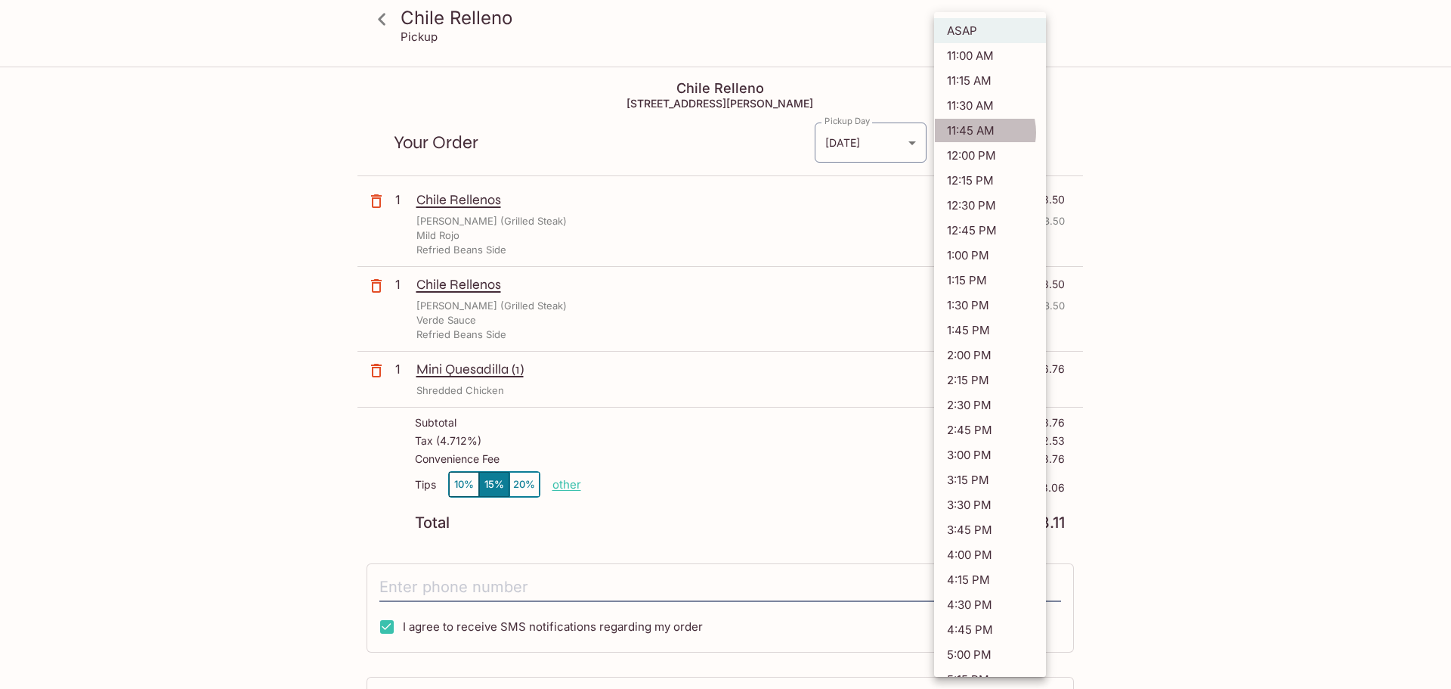
click at [976, 132] on li "11:45 AM" at bounding box center [990, 130] width 112 height 25
click at [1043, 136] on body "[GEOGRAPHIC_DATA] Relleno Pickup [GEOGRAPHIC_DATA] Relleno [STREET_ADDRESS] You…" at bounding box center [725, 412] width 1451 height 689
click at [1002, 171] on li "12:15 PM" at bounding box center [990, 180] width 112 height 25
type input "[DATE]T22:15:19.000000Z"
